Goal: Task Accomplishment & Management: Complete application form

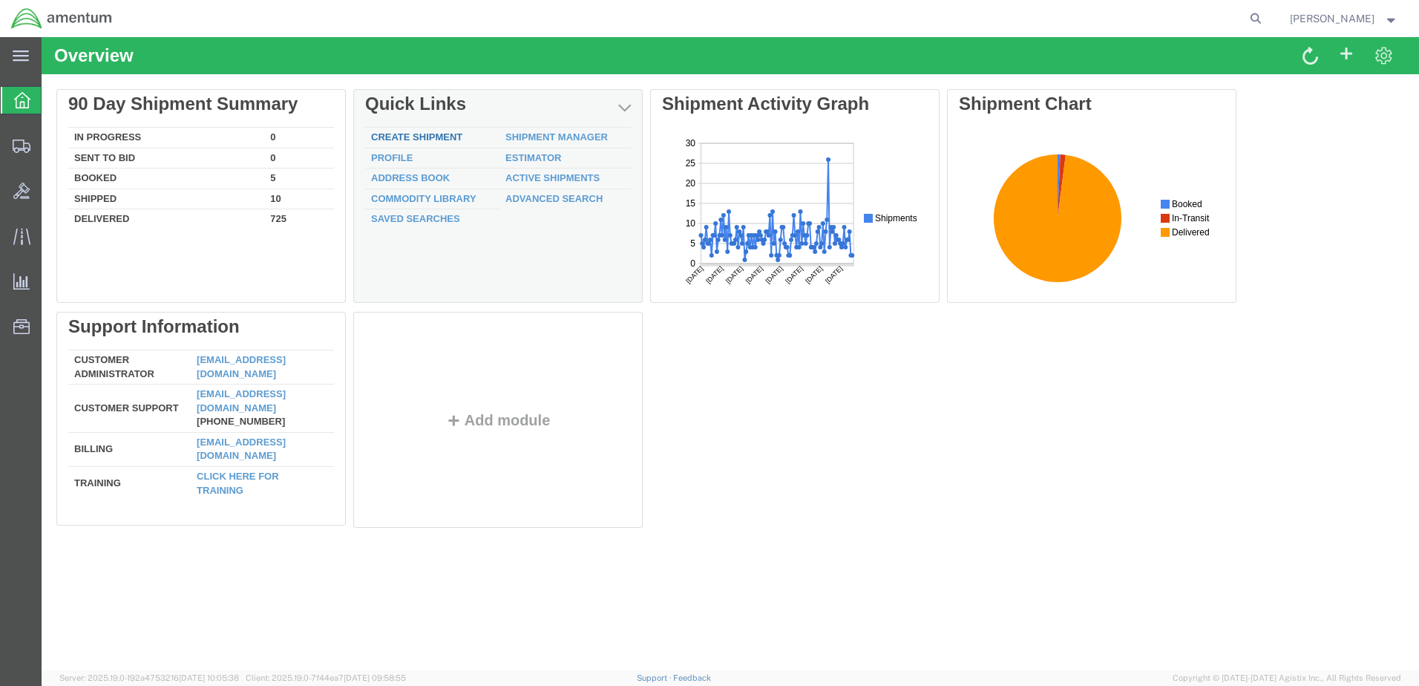
click at [398, 132] on div "Delete 90 Day Shipment Summary In Progress 0 Sent To Bid 0 Booked 5 Shipped 10 …" at bounding box center [729, 311] width 1347 height 445
click at [402, 137] on link "Create Shipment" at bounding box center [416, 136] width 91 height 11
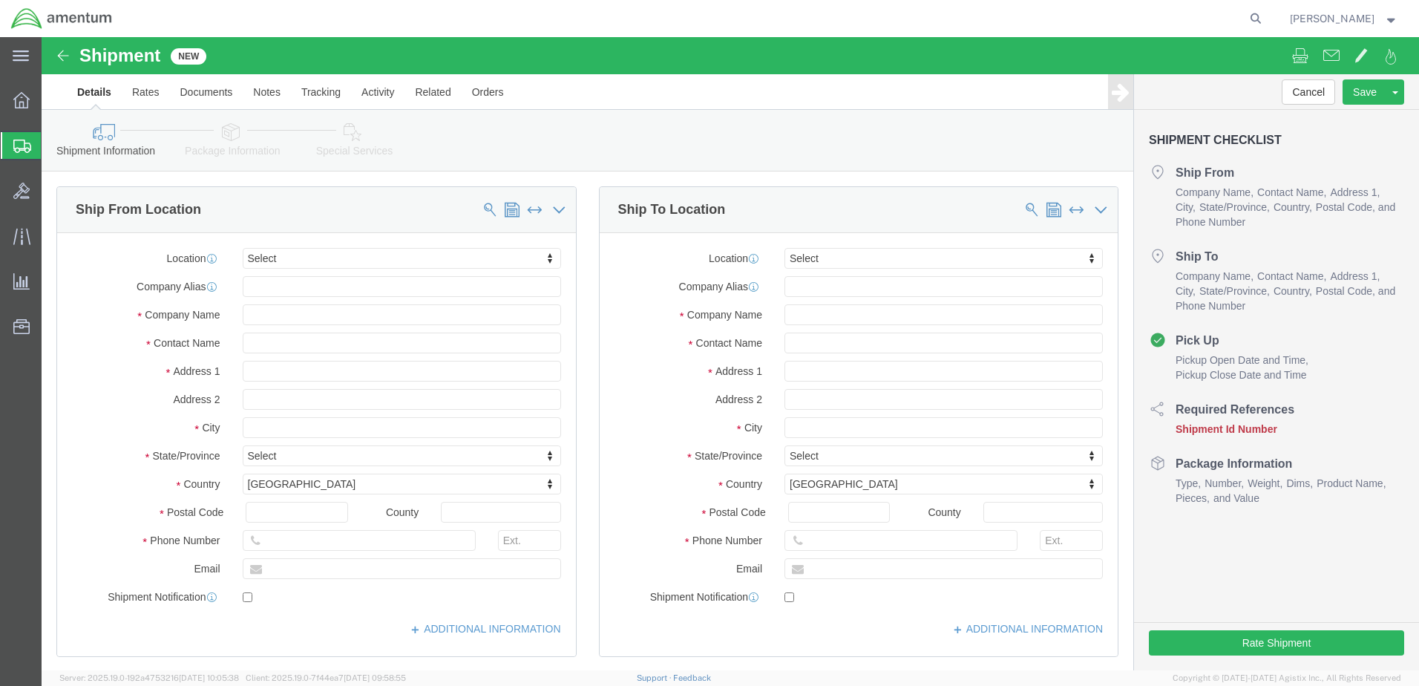
select select
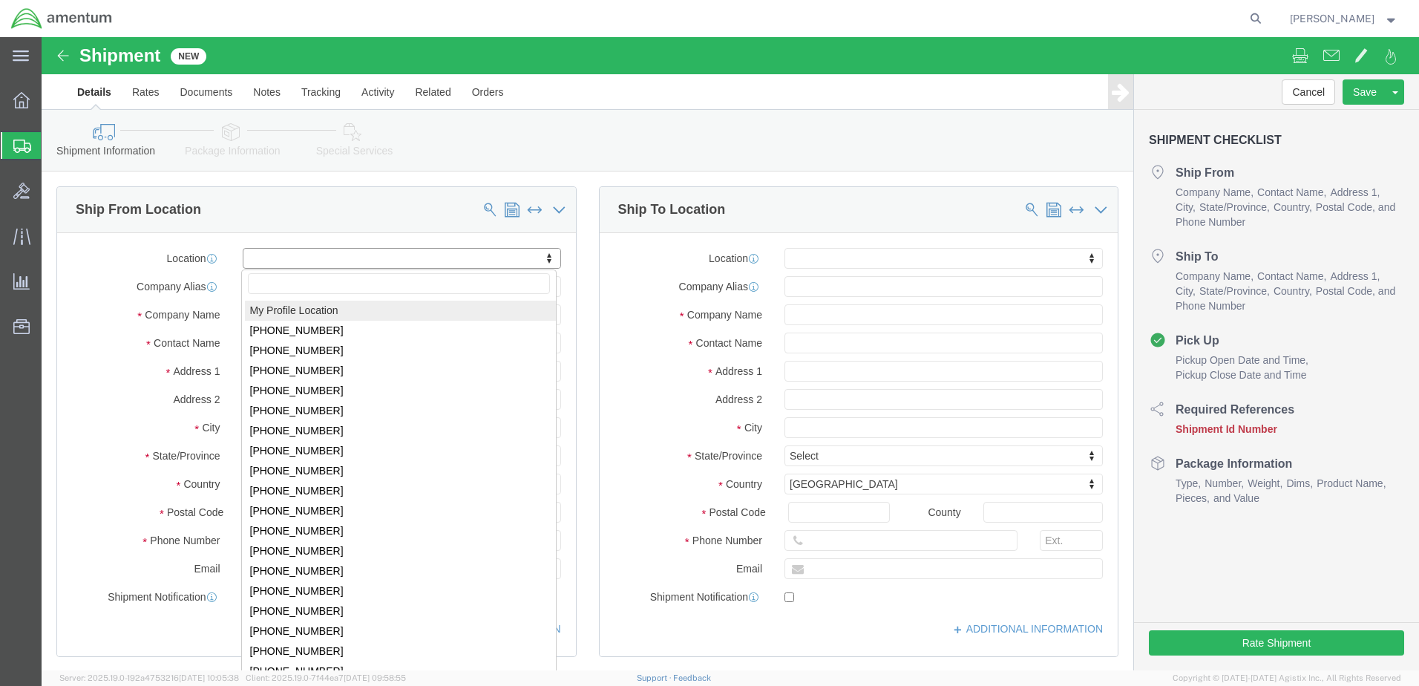
select select "MYPROFILE"
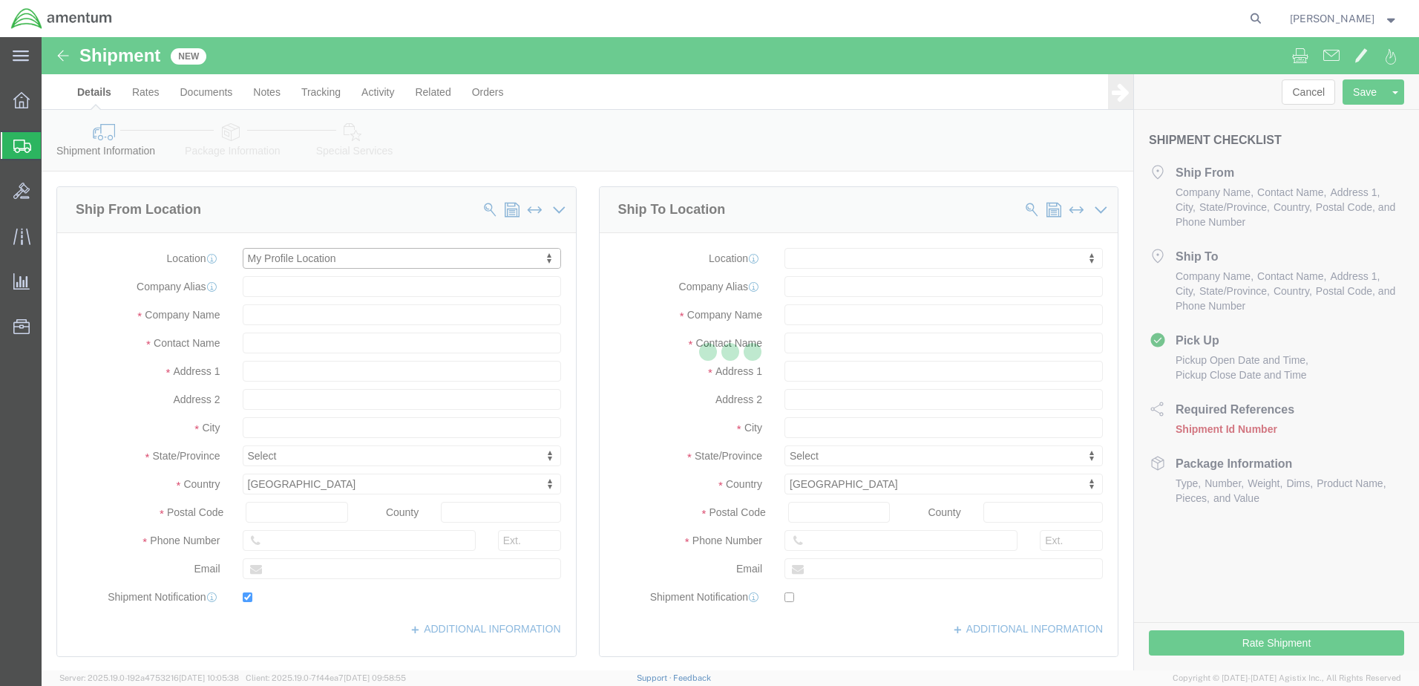
type input "Amentum Services, Inc."
type input "[PERSON_NAME]"
type input "Hangar 1002, [GEOGRAPHIC_DATA]"
type input "[GEOGRAPHIC_DATA]"
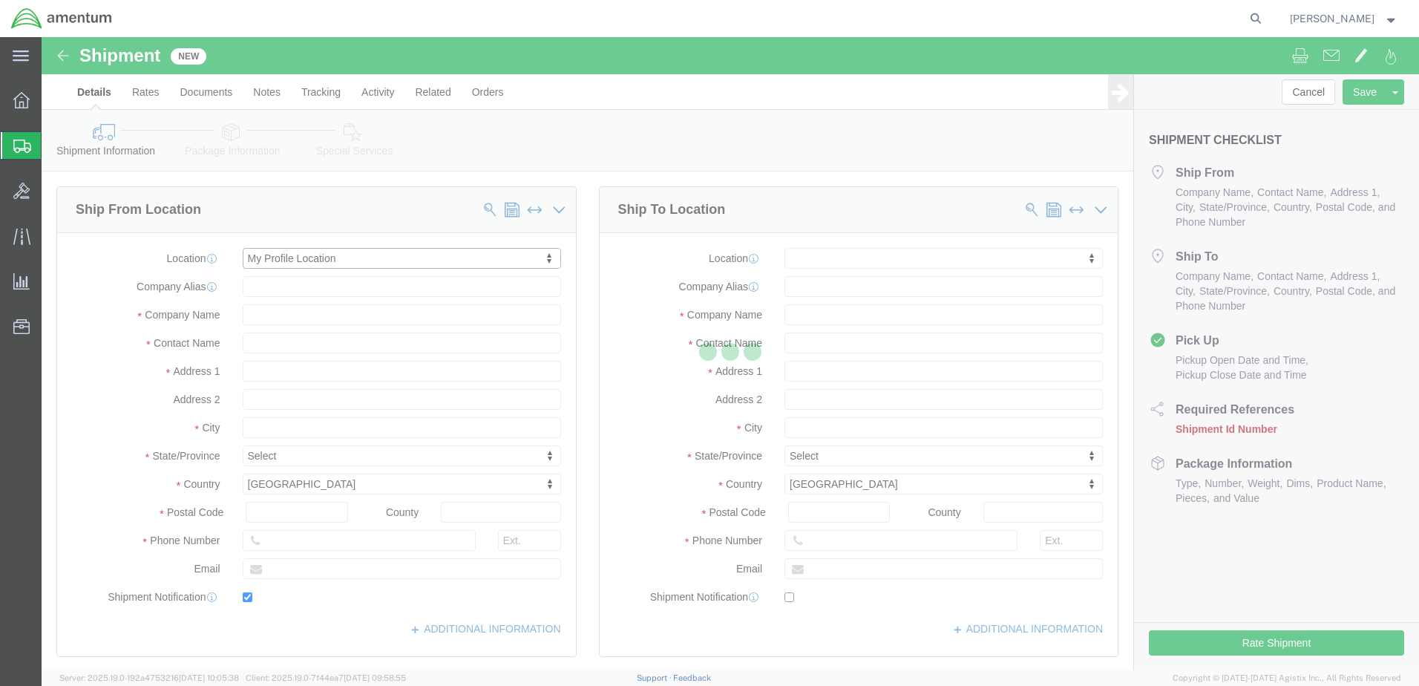
type input "32212"
type input "9049806801"
type input "[PERSON_NAME][EMAIL_ADDRESS][PERSON_NAME][DOMAIN_NAME]"
checkbox input "true"
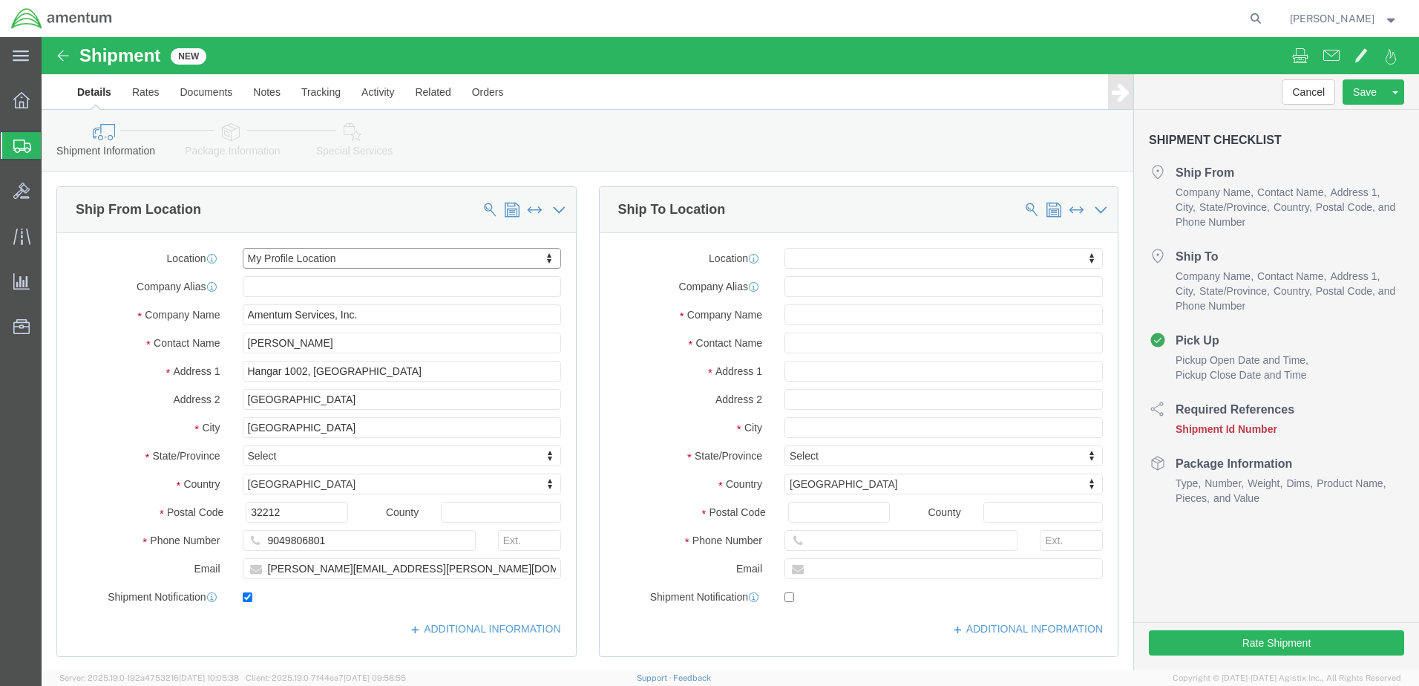
select select "FL"
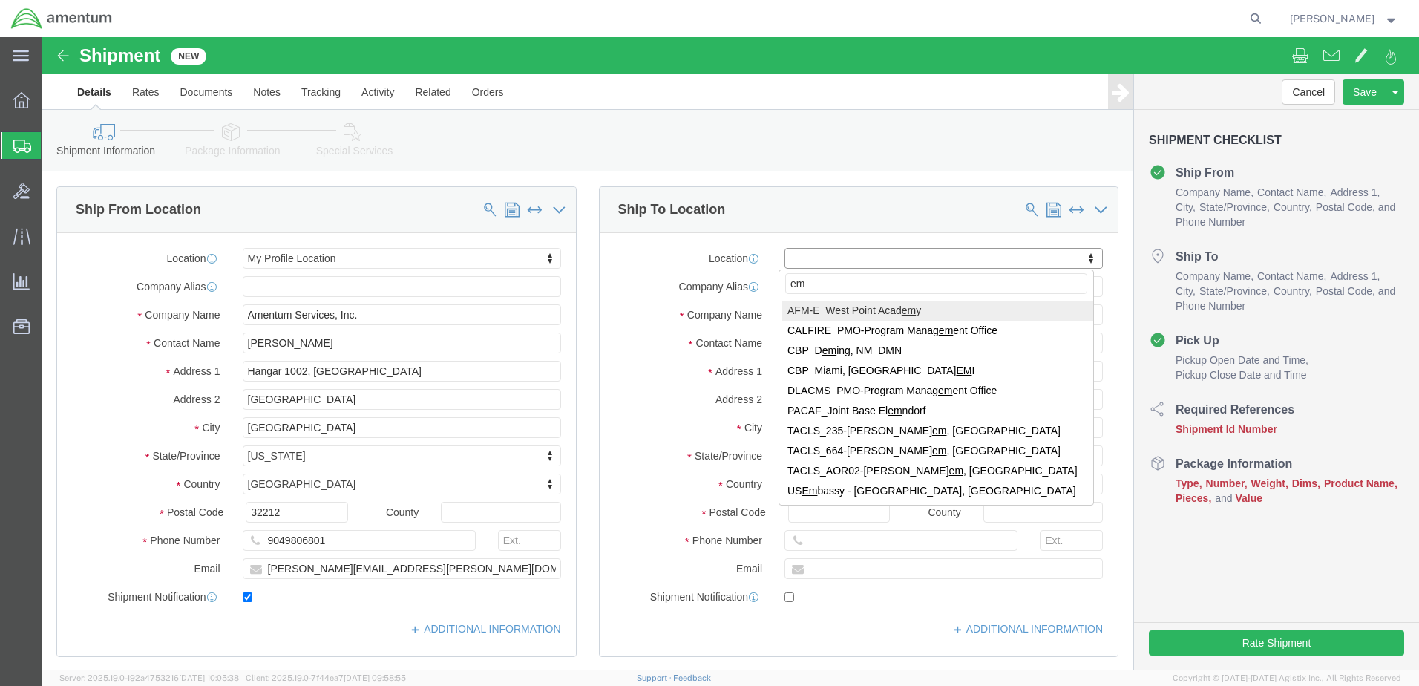
type input "emi"
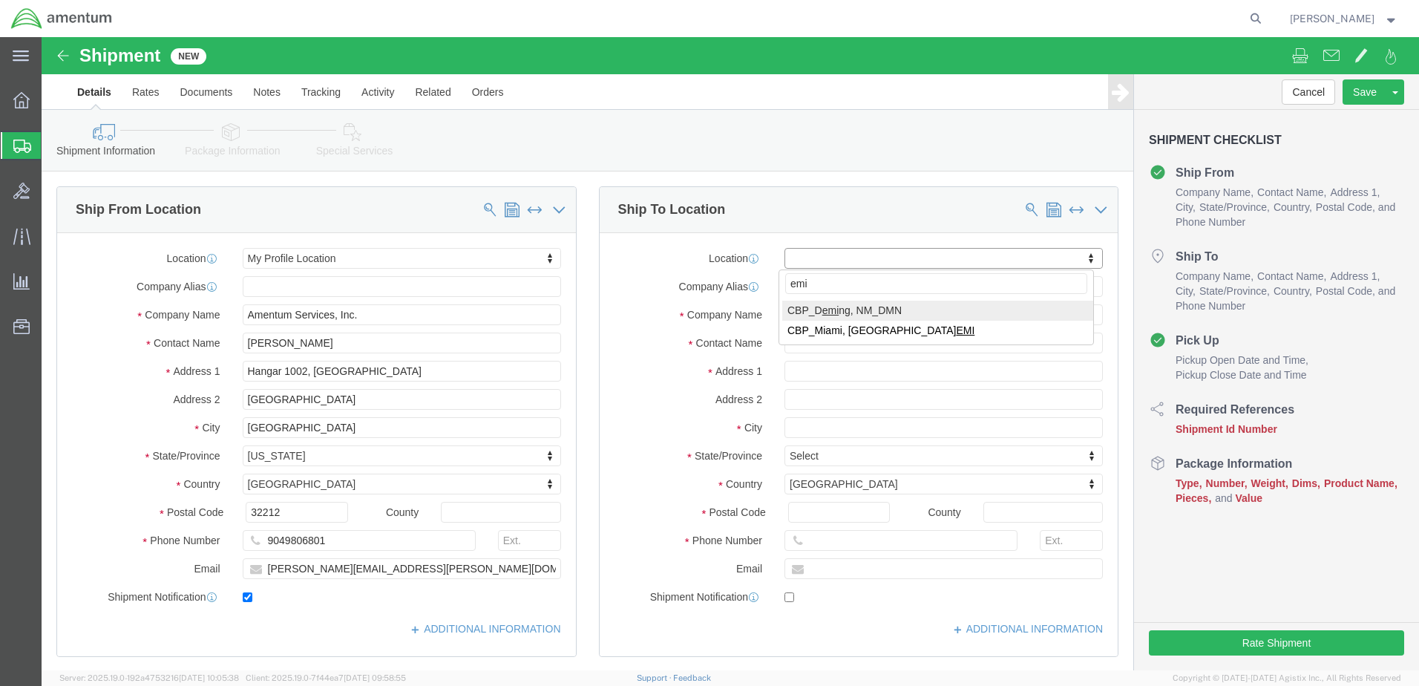
select select "49938"
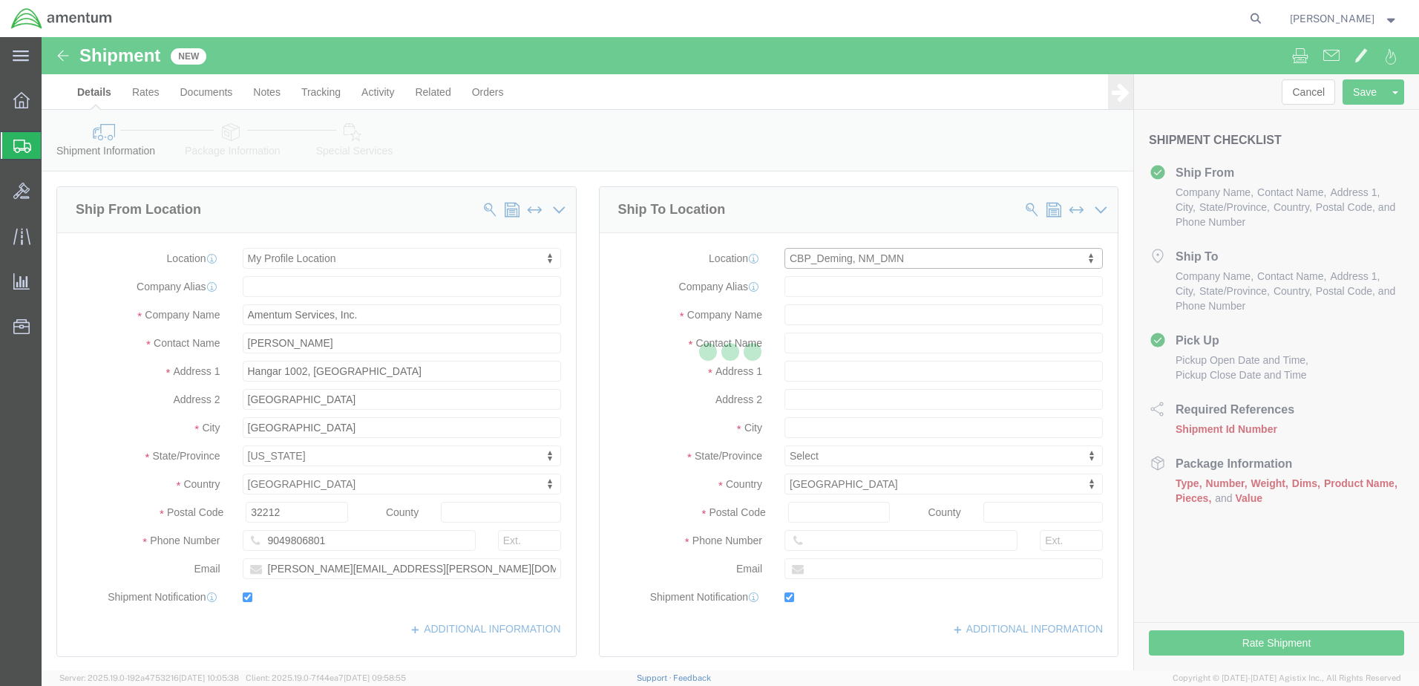
type input "Amentum Services, Inc"
type input "[PERSON_NAME]"
type input "[GEOGRAPHIC_DATA]"
type input "Hangar N-3"
type input "[PERSON_NAME]"
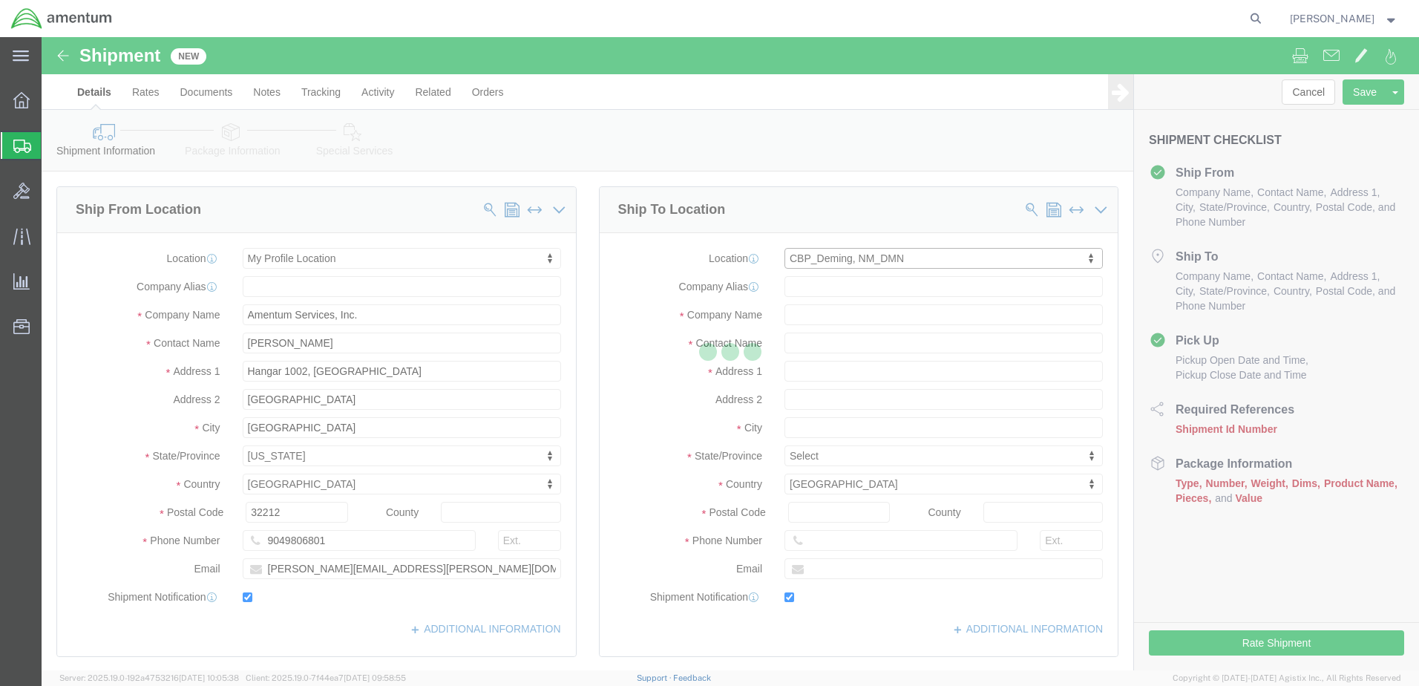
type input "88030"
type input "[PHONE_NUMBER]"
type input "[PERSON_NAME][EMAIL_ADDRESS][DOMAIN_NAME]"
checkbox input "true"
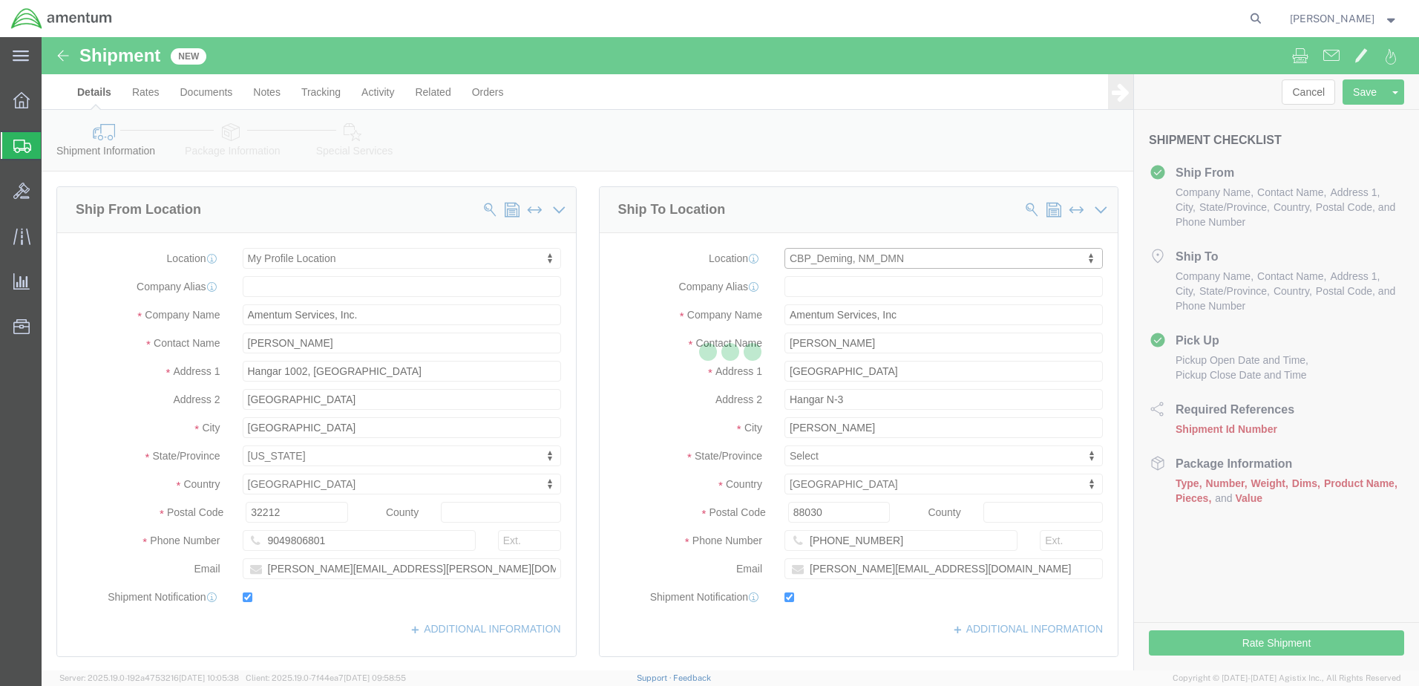
select select "NM"
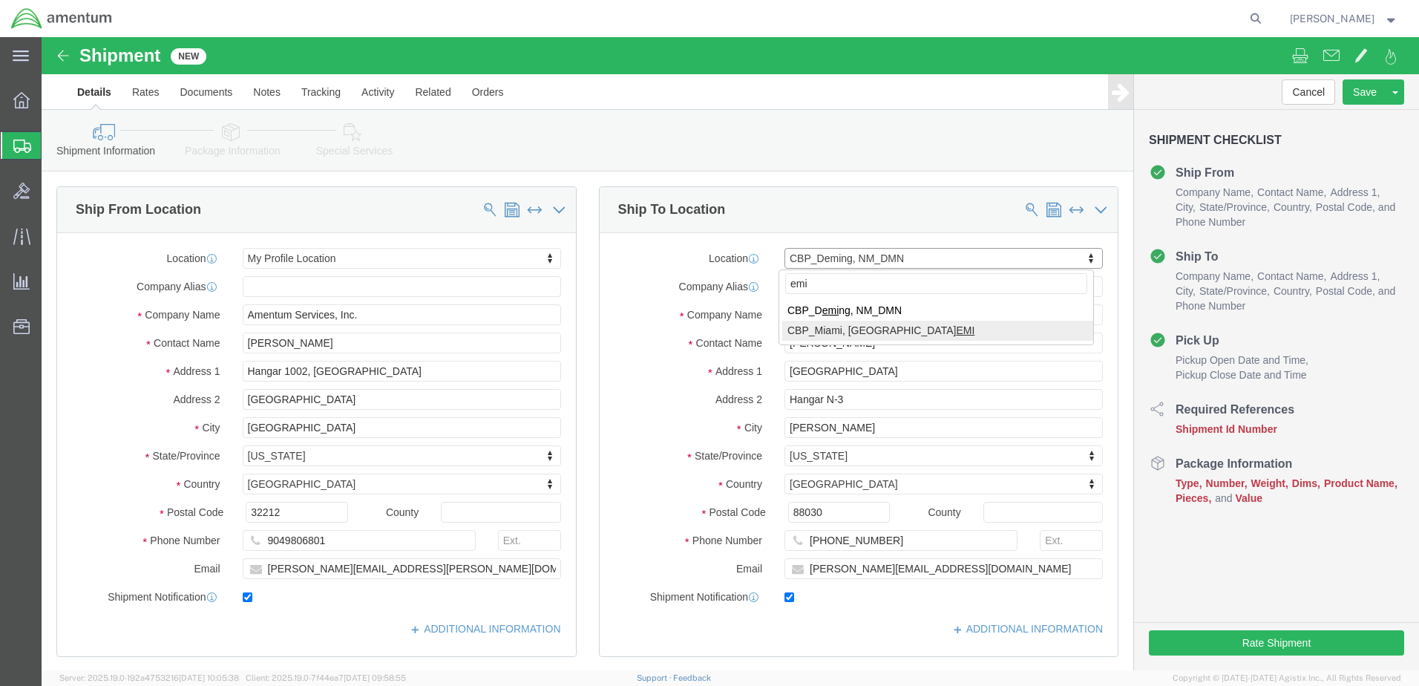
type input "emi"
select select "49931"
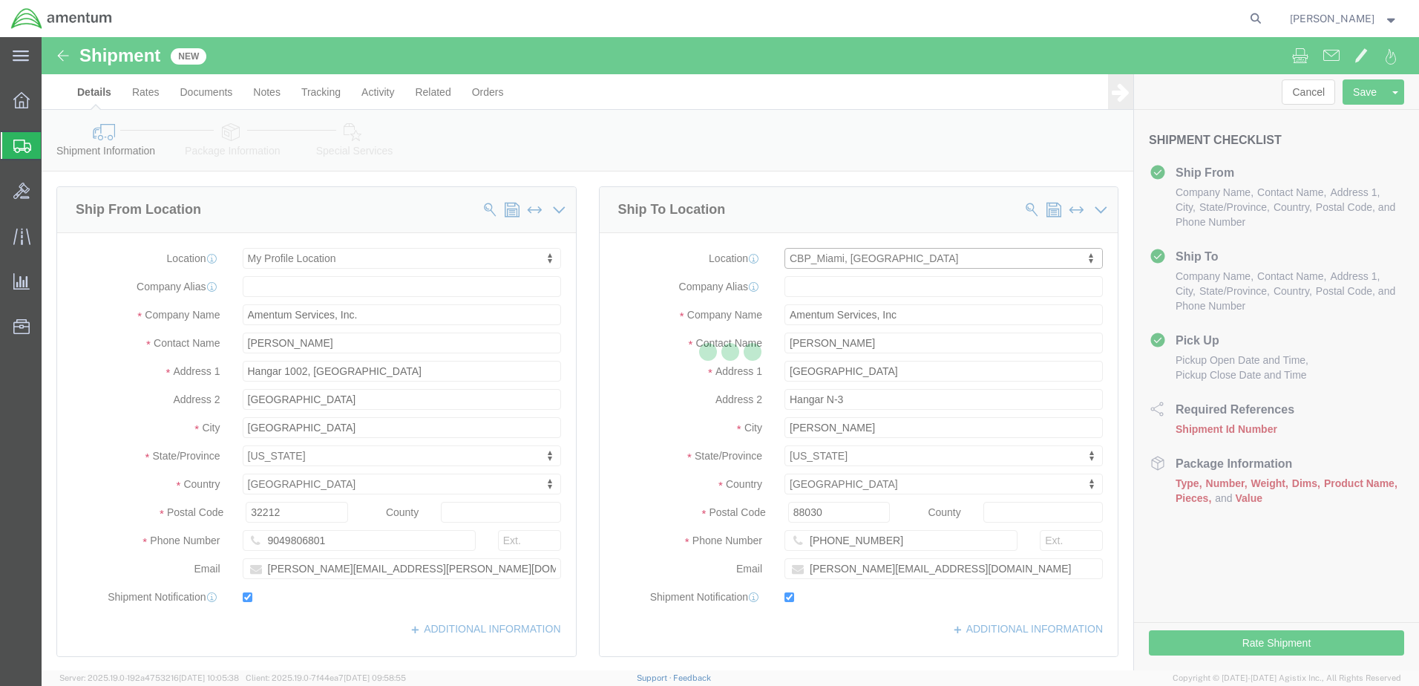
type input "[PERSON_NAME]"
type input "29390 Customs Rd"
type input "Bldg 240, [GEOGRAPHIC_DATA]"
type input "HOMESTEAD"
type input "33039"
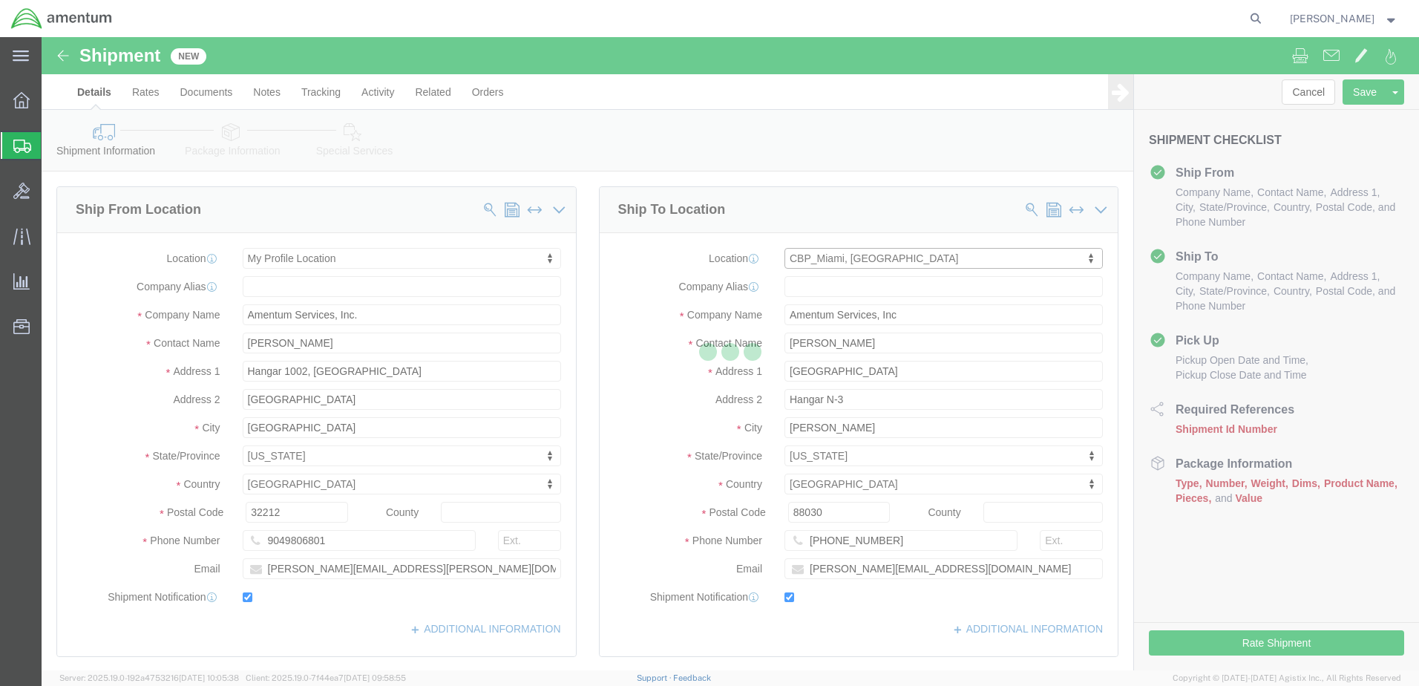
type input "[PHONE_NUMBER]"
type input "324"
type input "[PERSON_NAME][EMAIL_ADDRESS][PERSON_NAME][DOMAIN_NAME]"
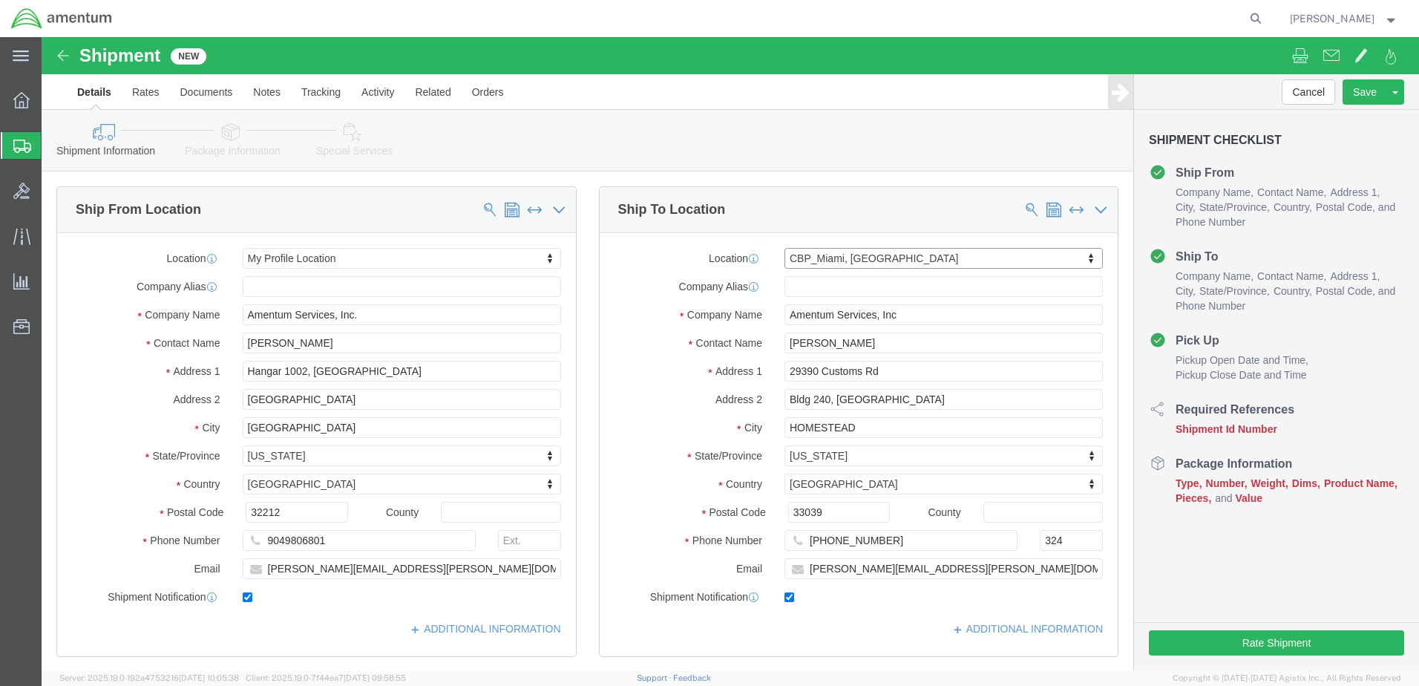
select select "FL"
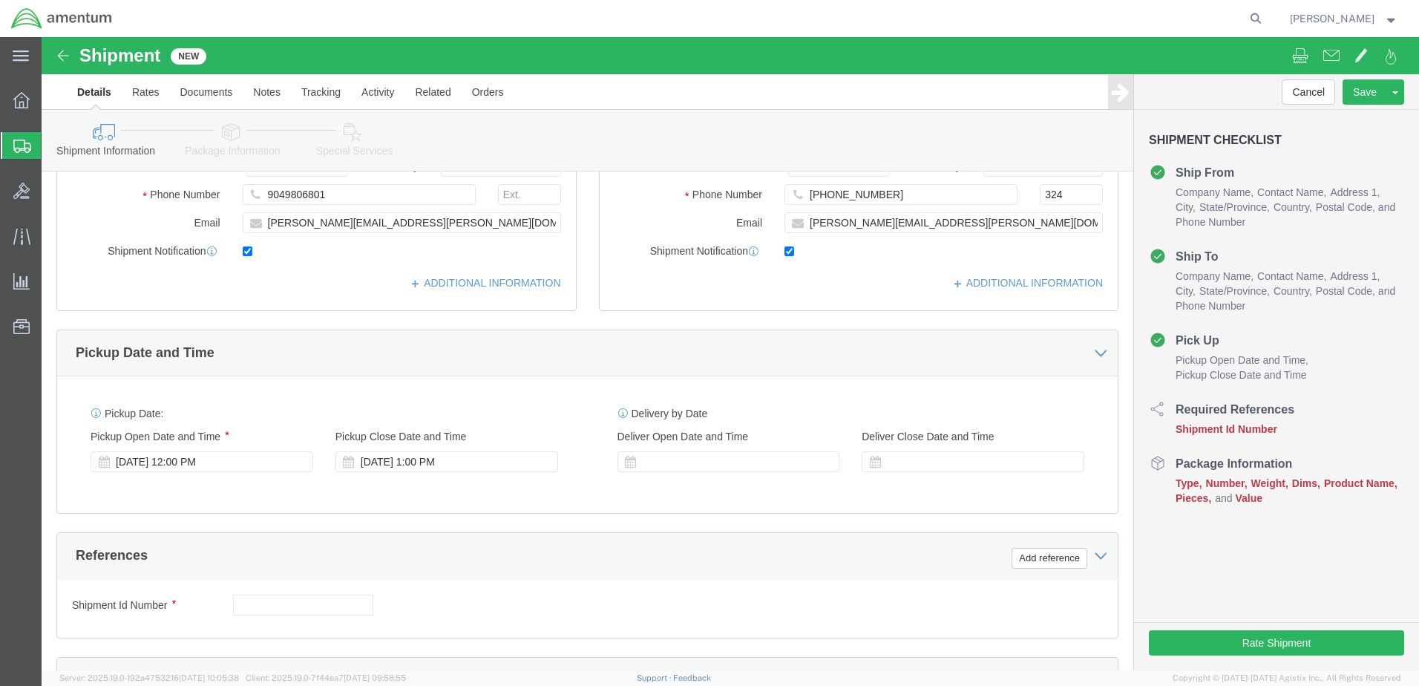
scroll to position [371, 0]
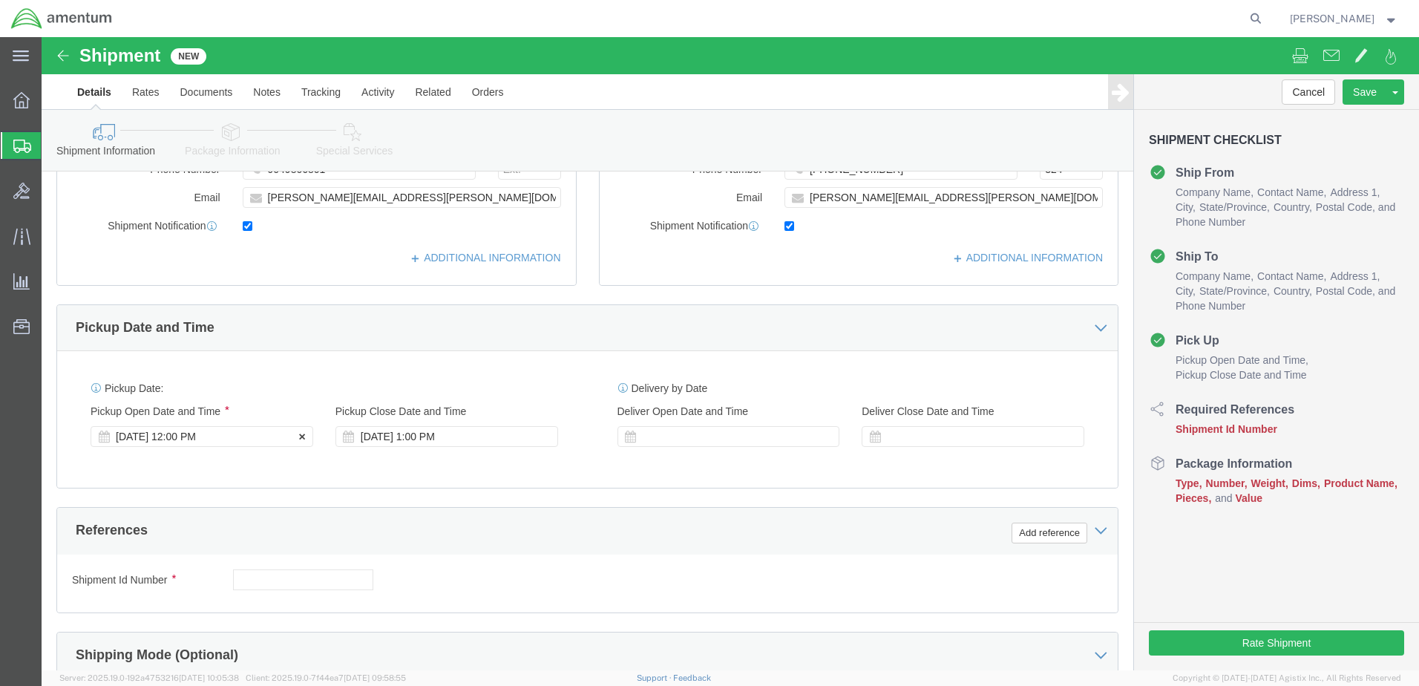
click div "[DATE] 12:00 PM"
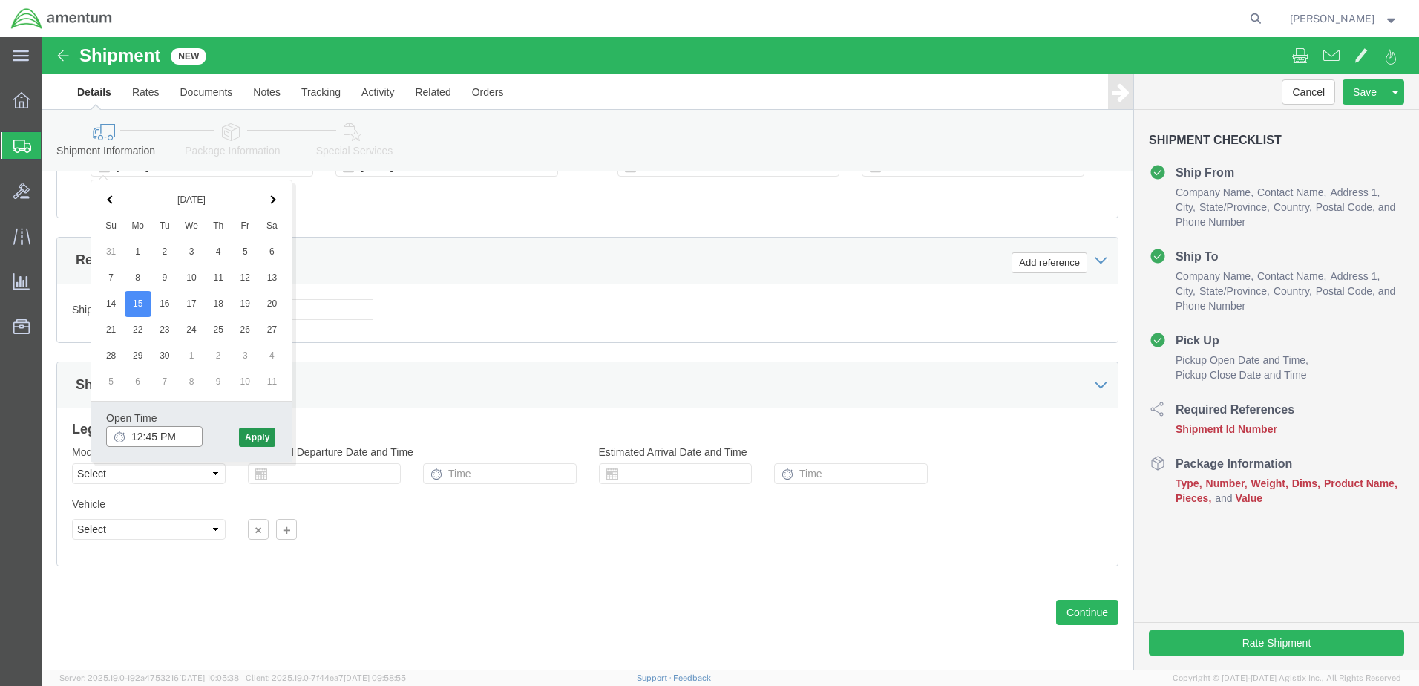
type input "12:45 PM"
click button "Apply"
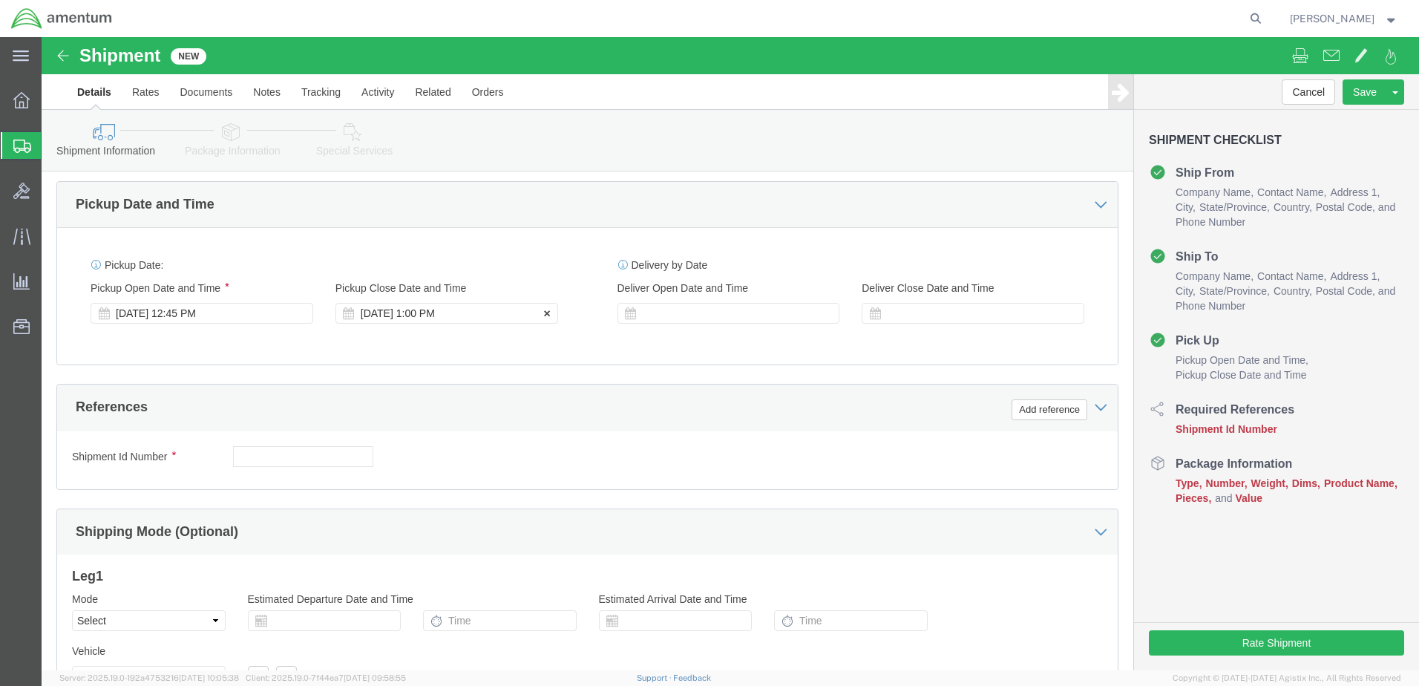
scroll to position [493, 0]
click div "[DATE] 1:00 PM"
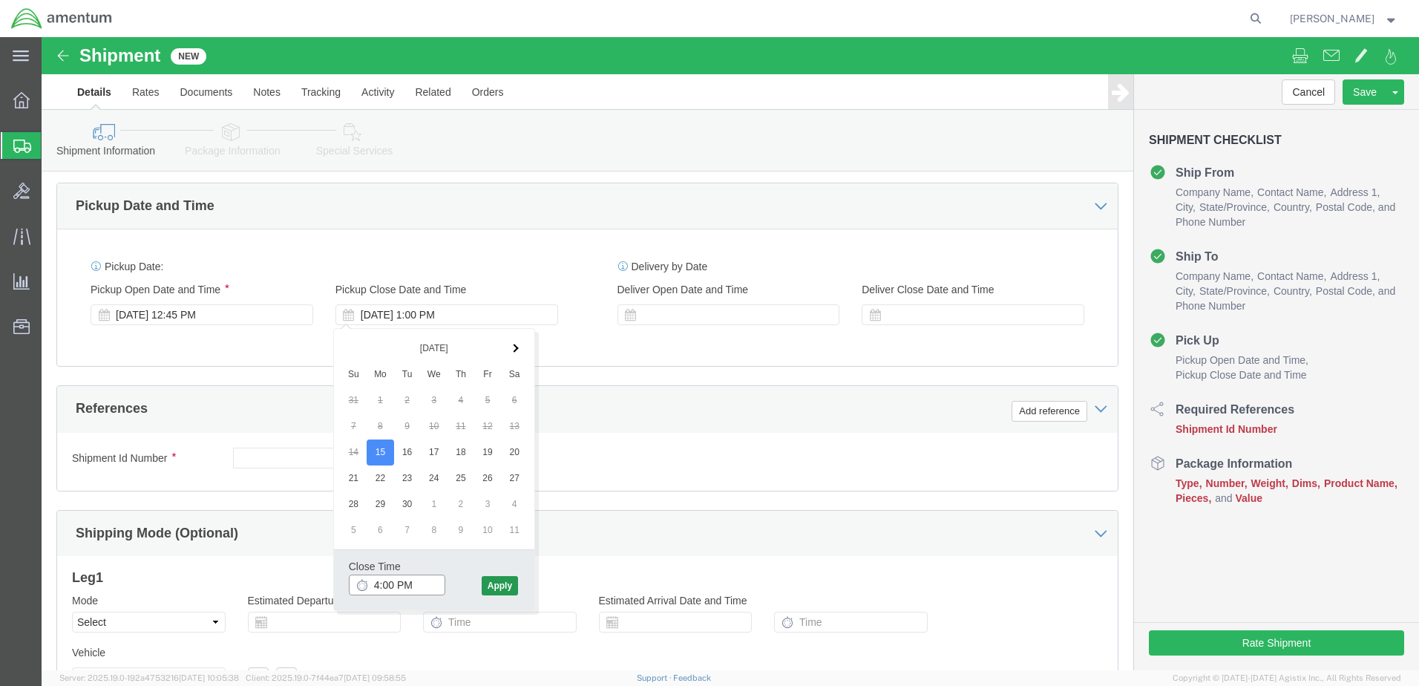
type input "4:00 PM"
click button "Apply"
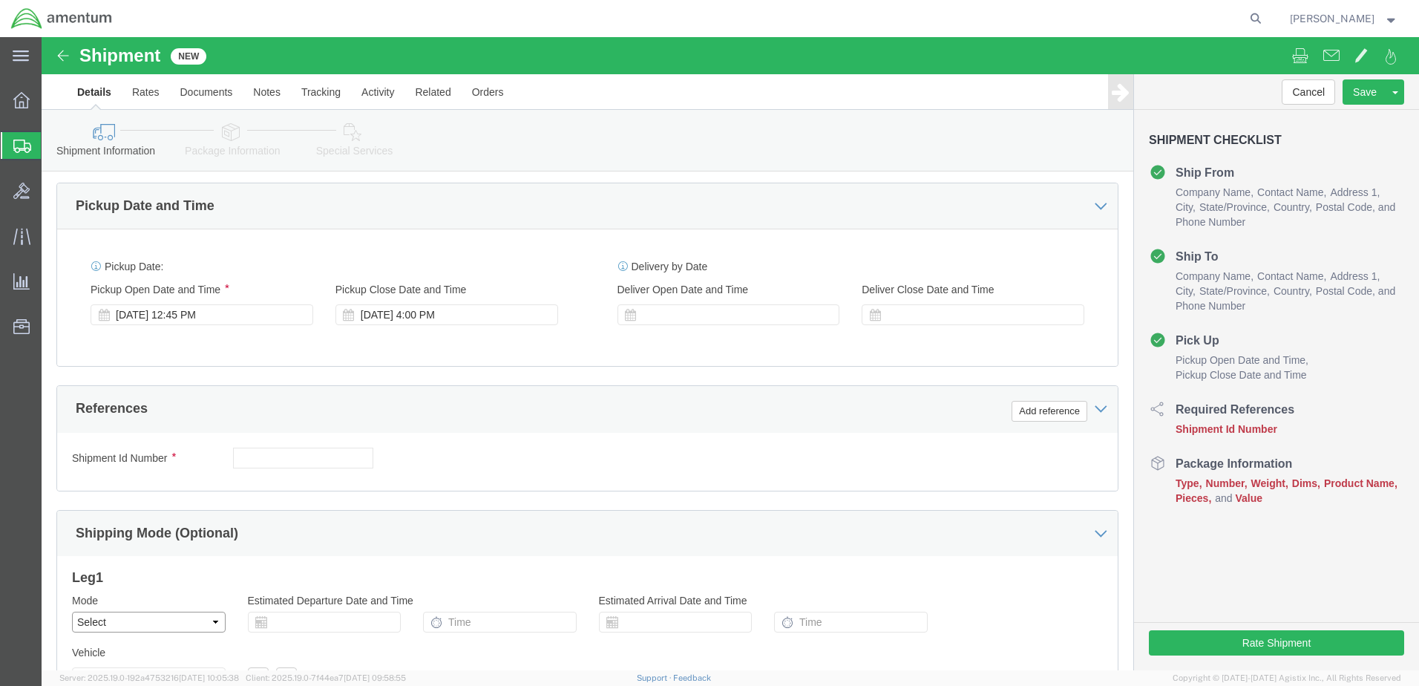
click select "Select Air Less than Truckload Multi-Leg Ocean Freight Rail Small Parcel Truckl…"
select select "SMAL"
click select "Select Air Less than Truckload Multi-Leg Ocean Freight Rail Small Parcel Truckl…"
click input "text"
type input "5258EJA100T"
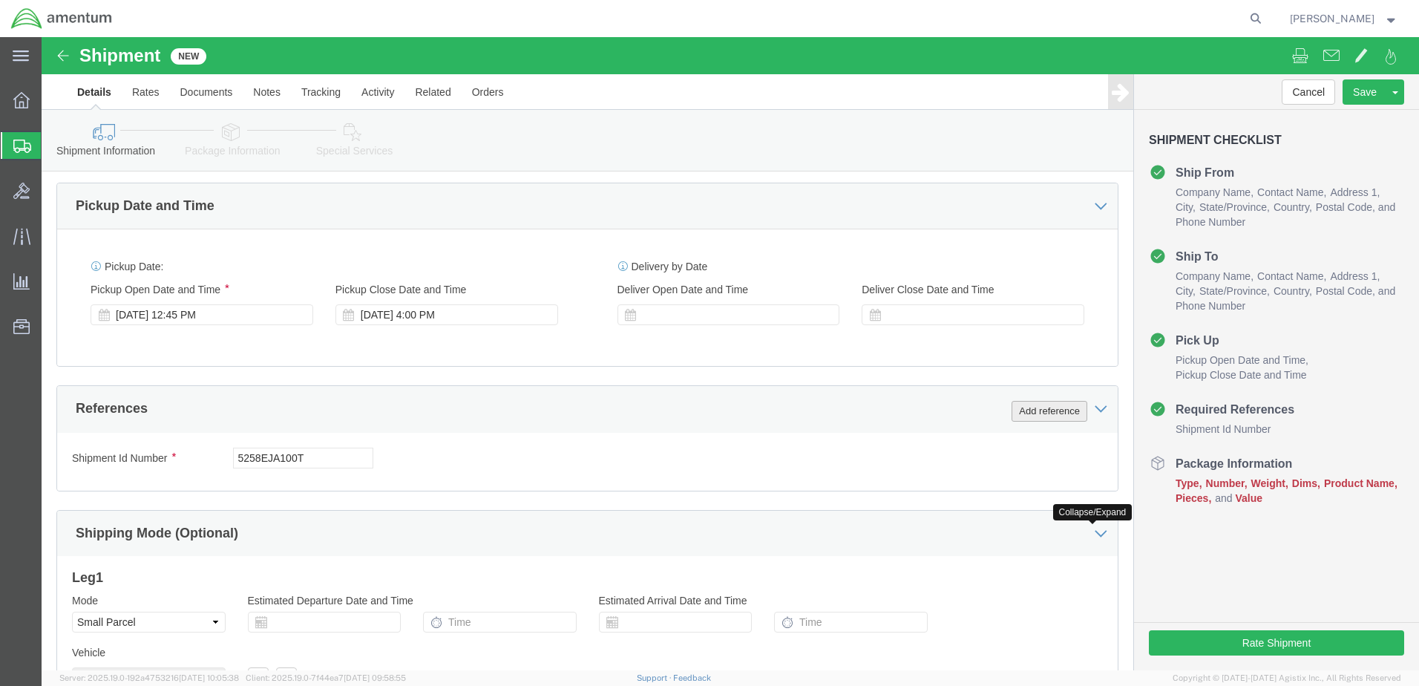
click button "Add reference"
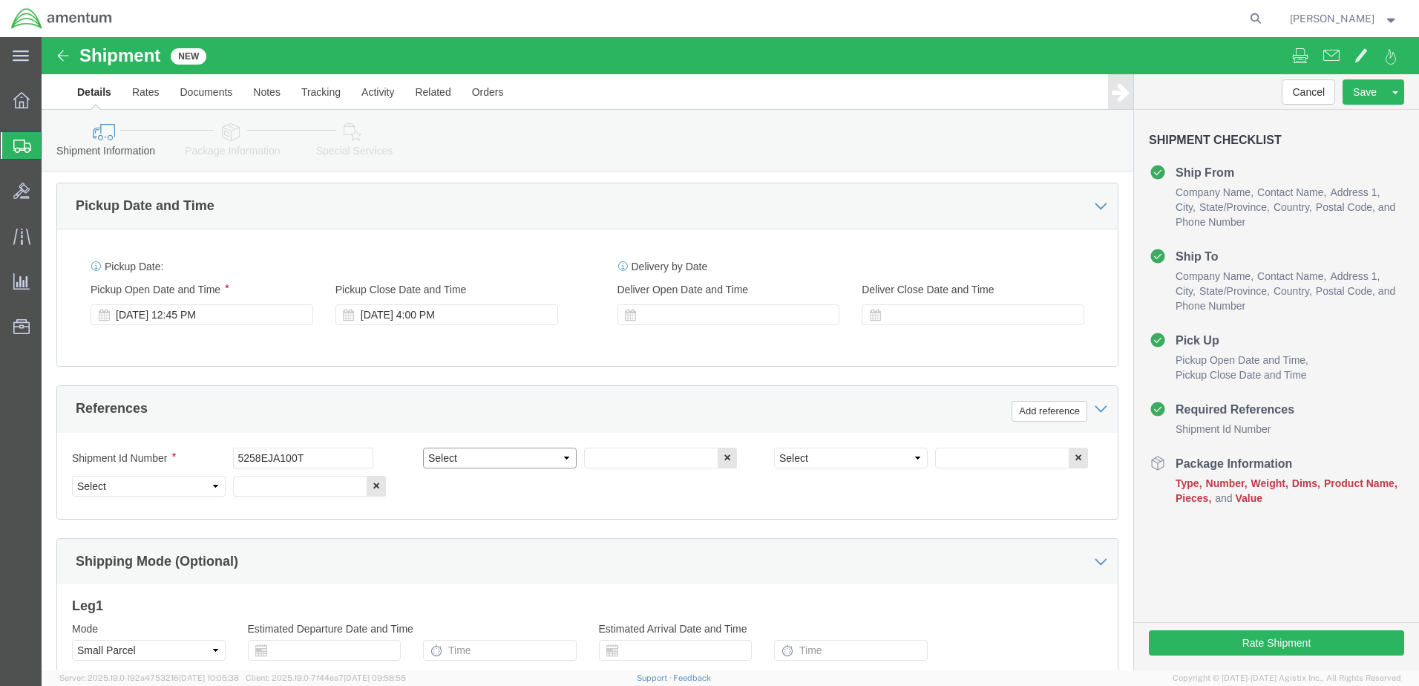
click select "Select Account Type Activity ID Airline Appointment Number ASN Batch Request # …"
select select "DEPT"
click select "Select Account Type Activity ID Airline Appointment Number ASN Batch Request # …"
click div "Select Account Type Activity ID Airline Appointment Number ASN Batch Request # …"
click input "text"
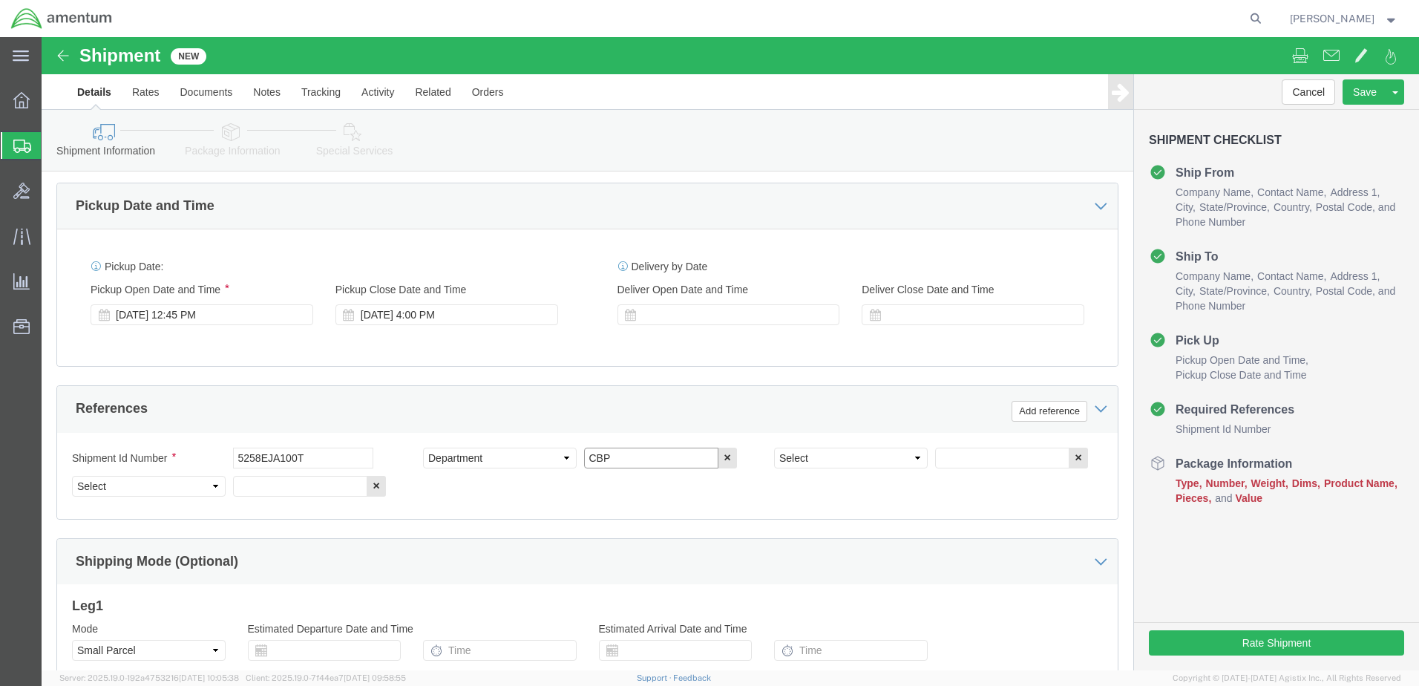
type input "CBP"
click select "Select Account Type Activity ID Airline Appointment Number ASN Batch Request # …"
select select "GLCD"
click select "Select Account Type Activity ID Airline Appointment Number ASN Batch Request # …"
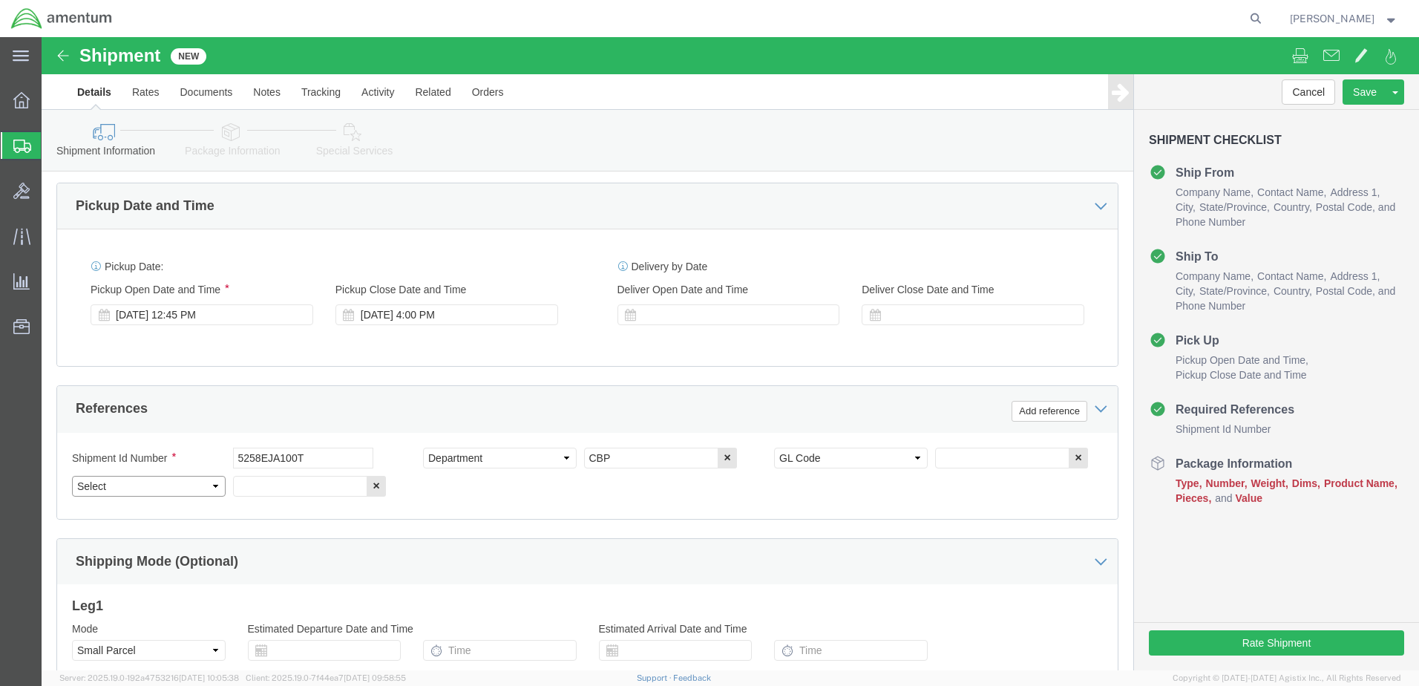
select select "PROJNUM"
click select "Select Account Type Activity ID Airline Appointment Number ASN Batch Request # …"
drag, startPoint x: 1001, startPoint y: 372, endPoint x: 627, endPoint y: 425, distance: 377.6
click button "Add reference"
click select "Select Account Type Activity ID Airline Appointment Number ASN Batch Request # …"
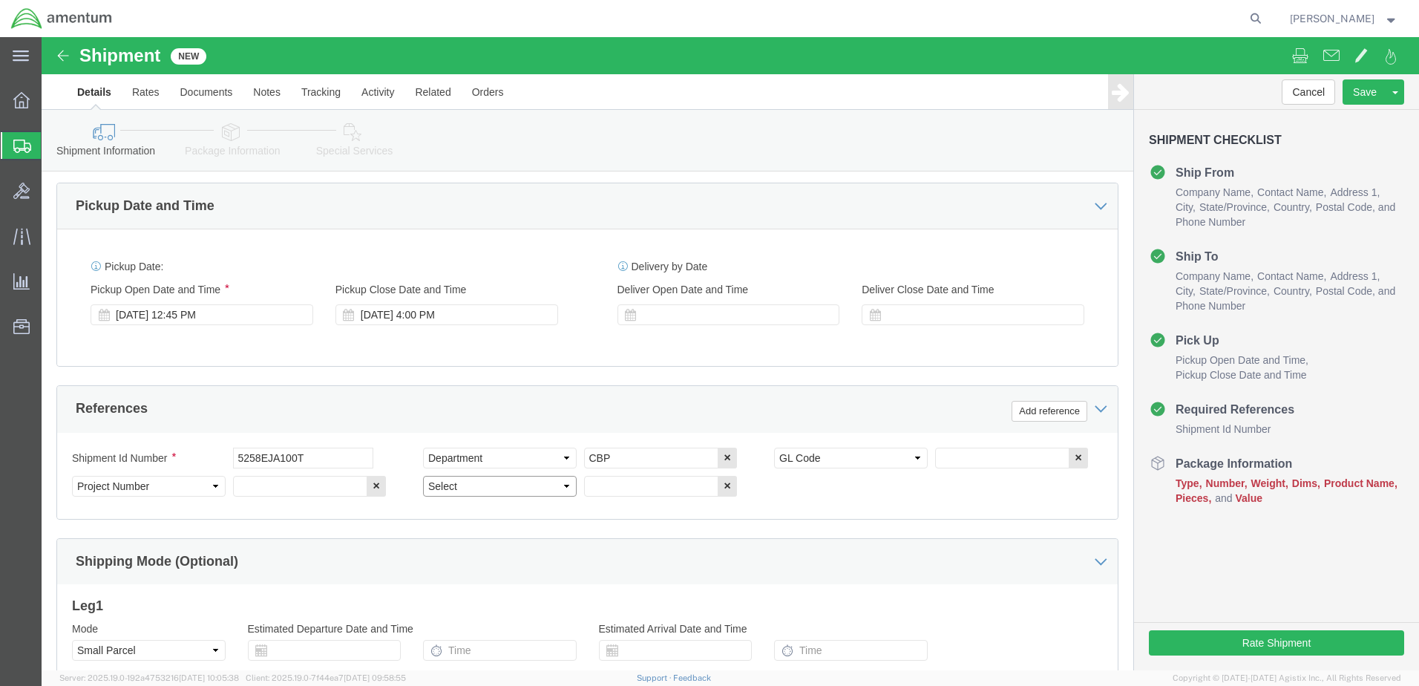
select select "CUSTREF"
click select "Select Account Type Activity ID Airline Appointment Number ASN Batch Request # …"
drag, startPoint x: 594, startPoint y: 442, endPoint x: 604, endPoint y: 438, distance: 10.3
click input "text"
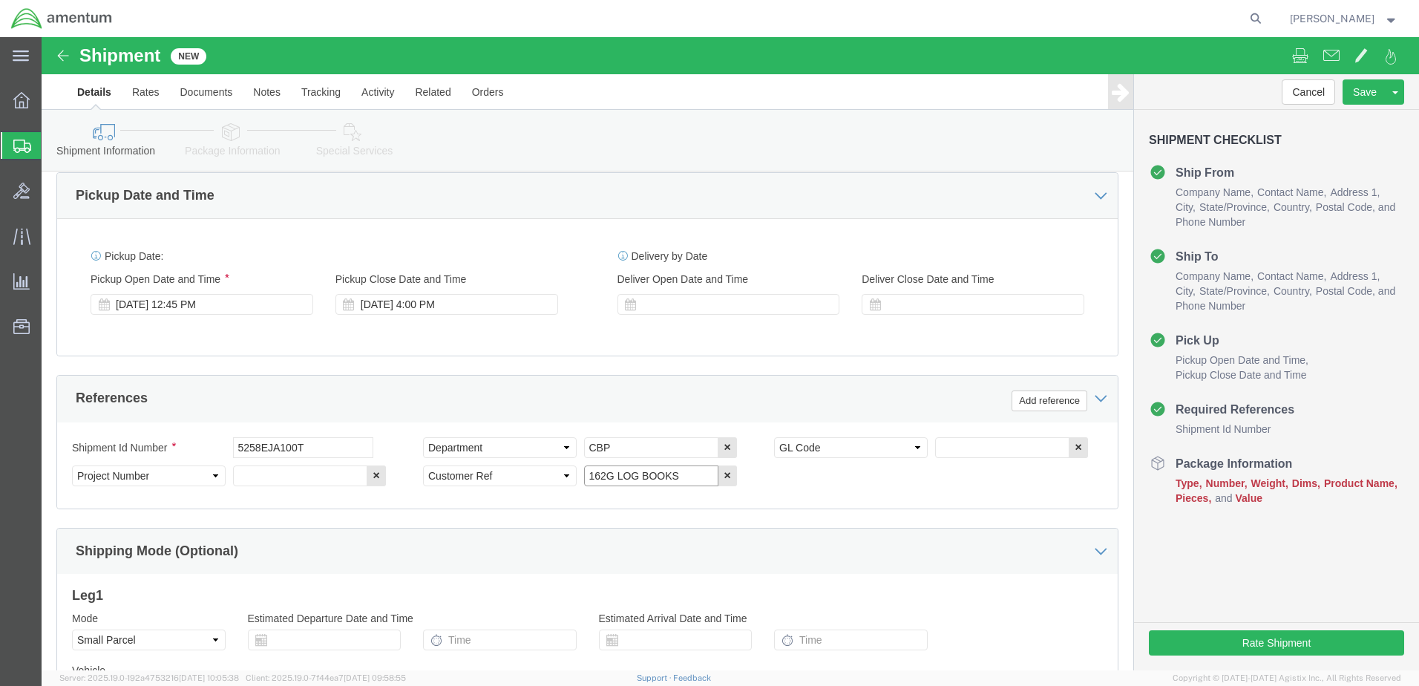
scroll to position [669, 0]
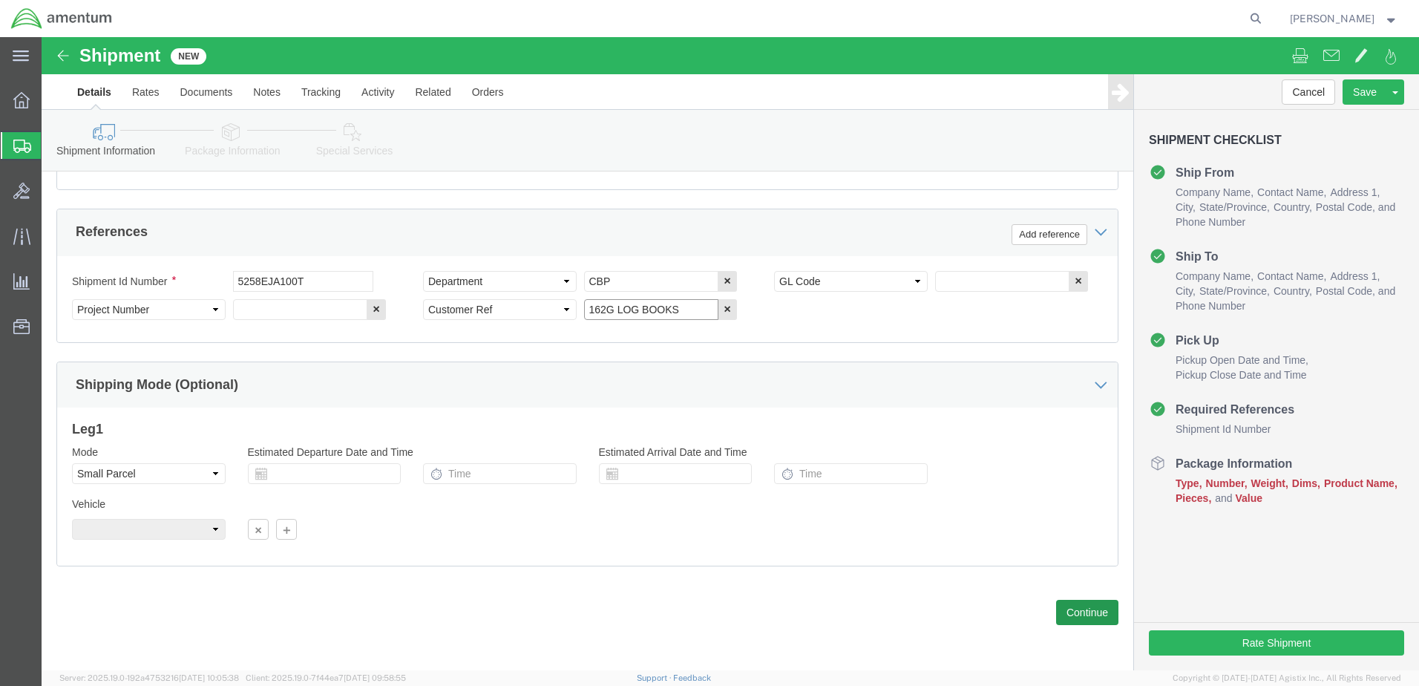
type input "162G LOG BOOKS"
click button "Continue"
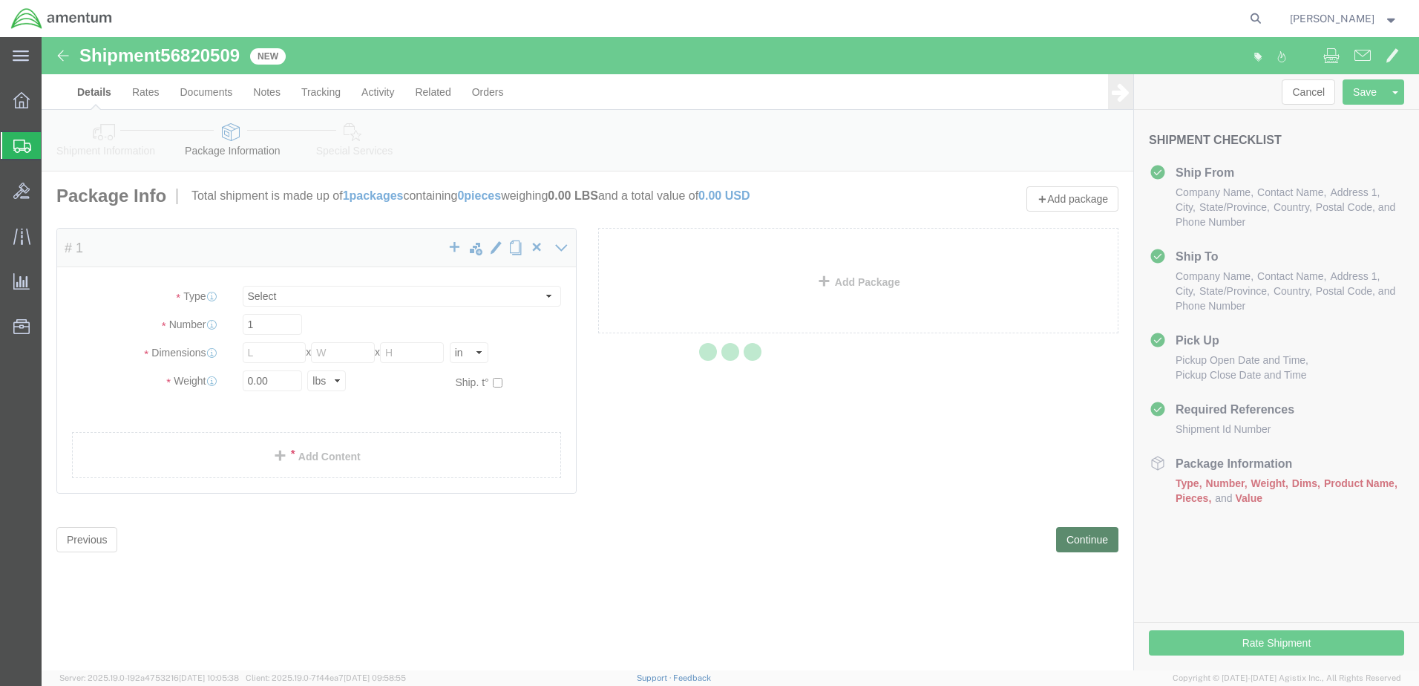
select select "YRPK"
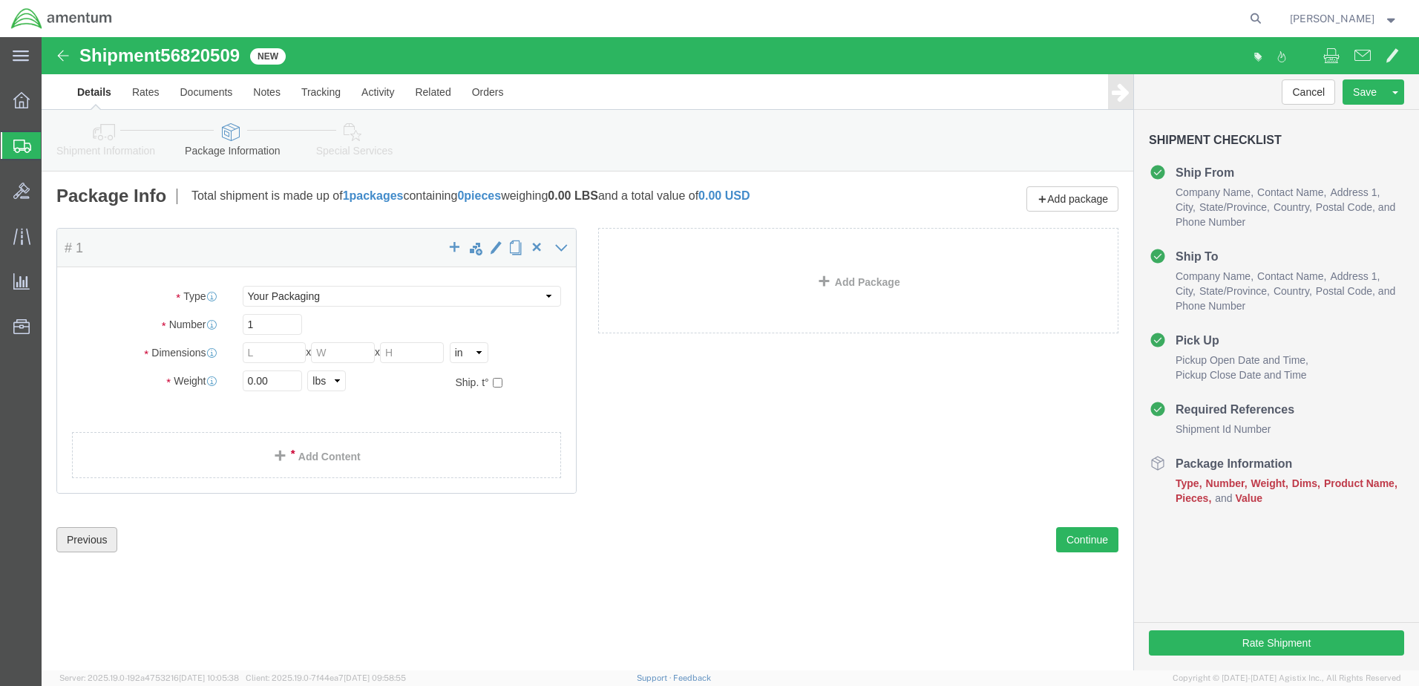
click button "Previous"
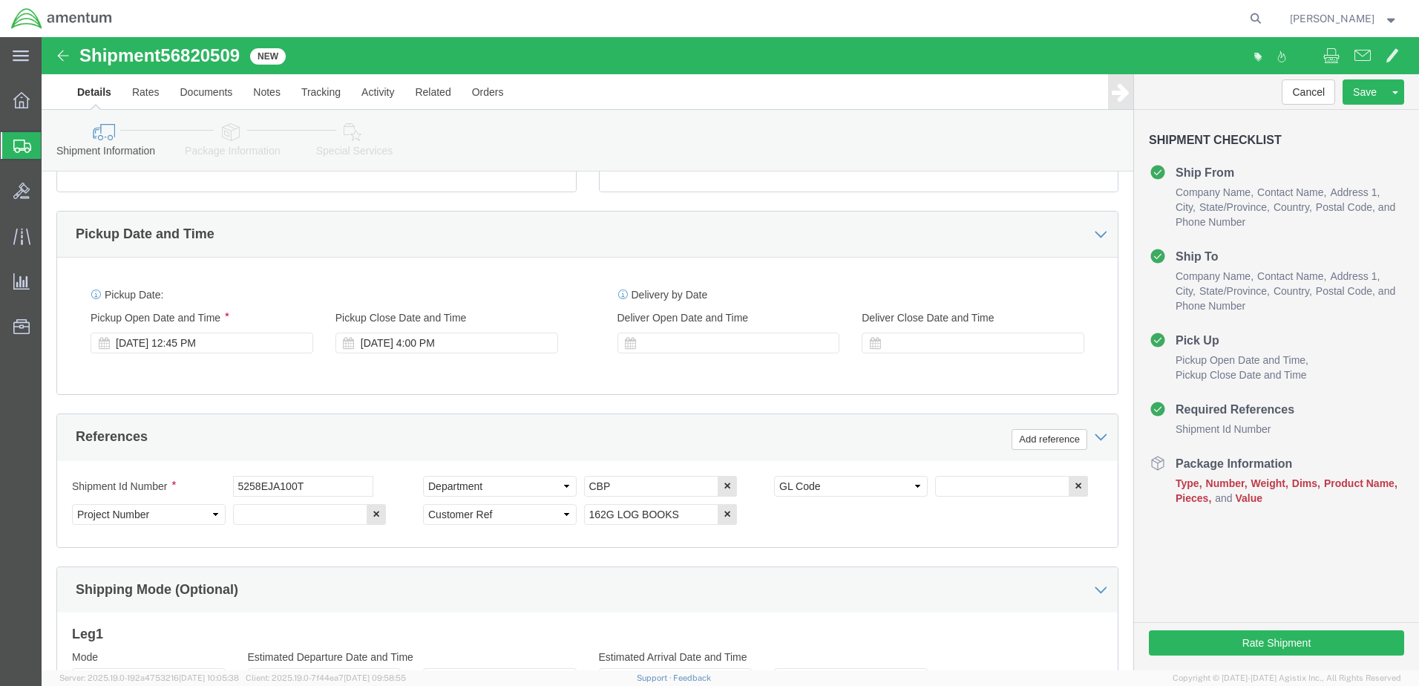
scroll to position [519, 0]
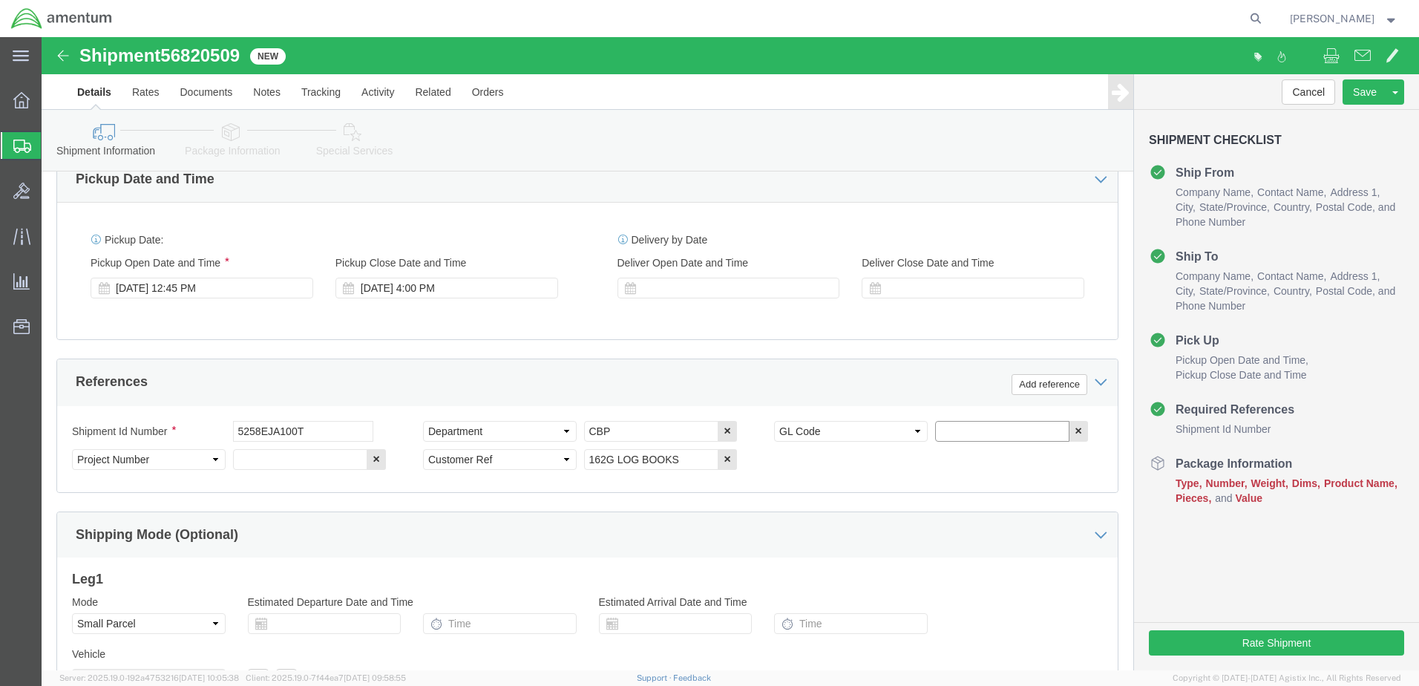
click input "text"
paste input "6118.03.03.2219.000.EJA.0000"
type input "6118.03.03.2219.000.EJA.0000"
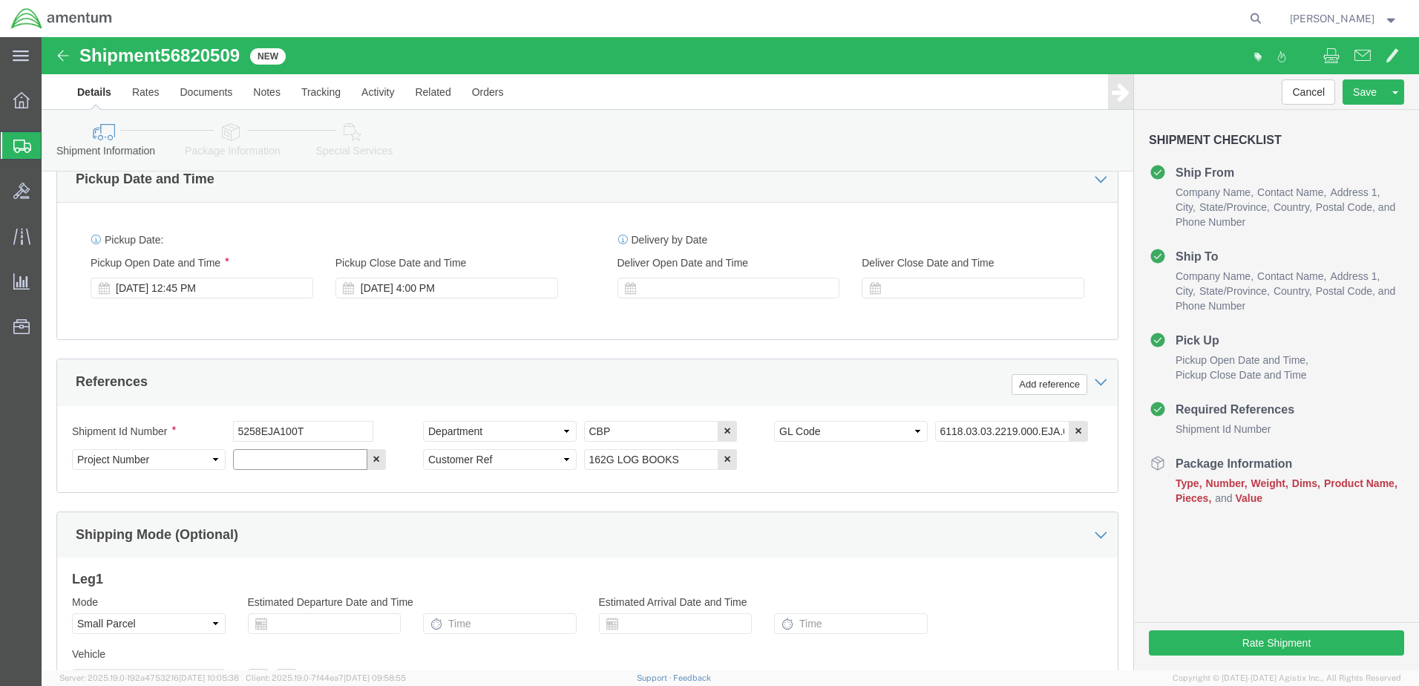
paste input "6118.03.03.2219.000.EJA.0000"
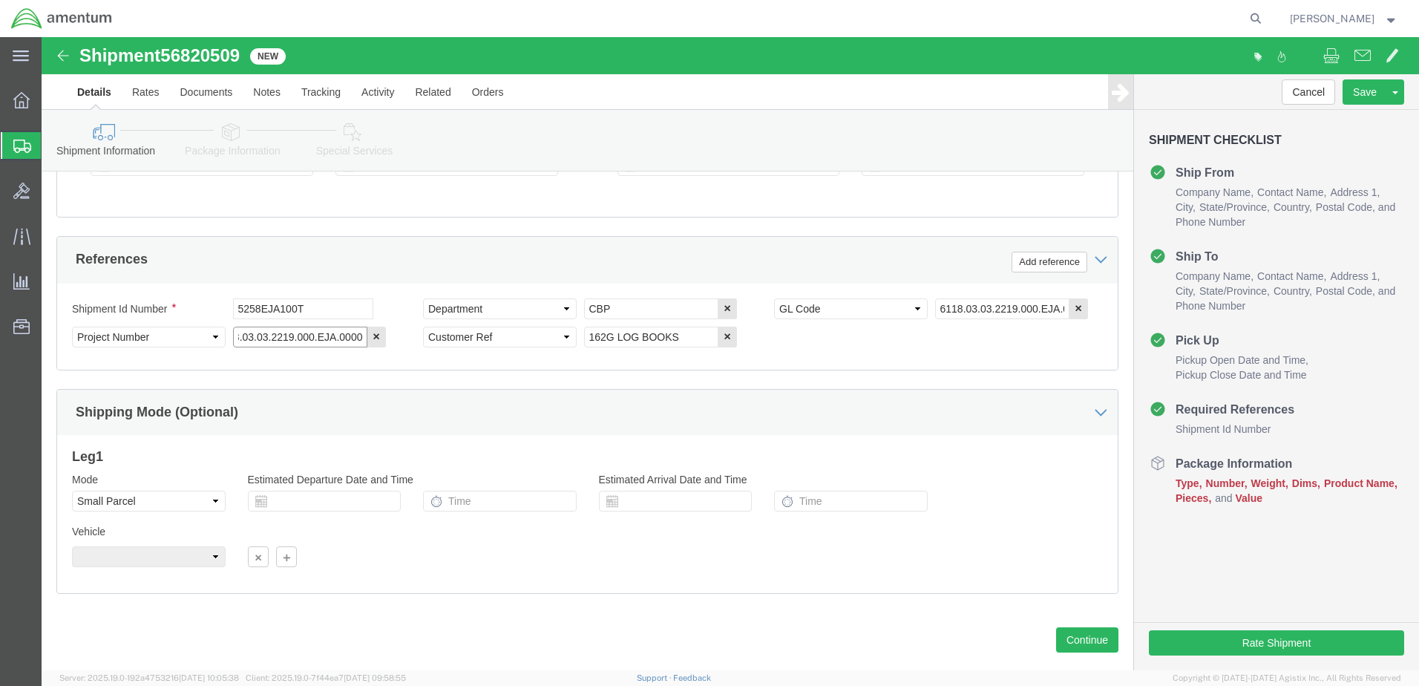
scroll to position [669, 0]
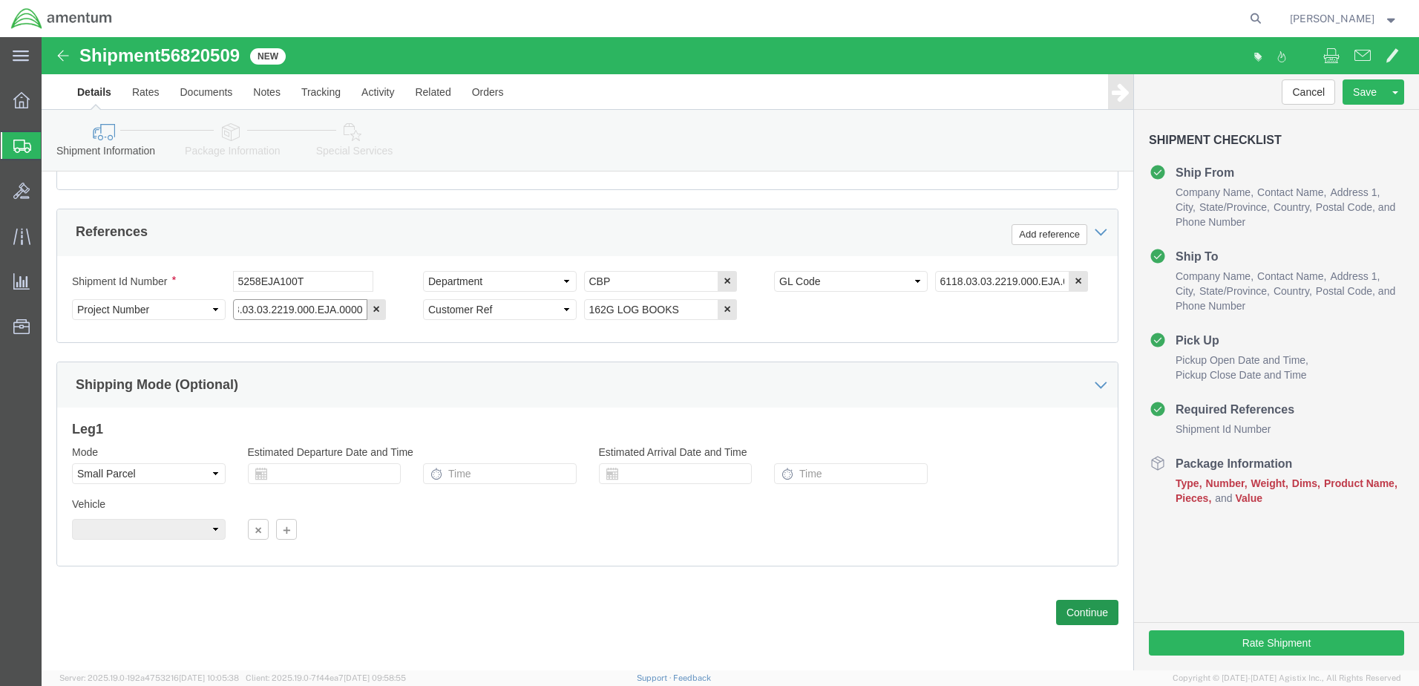
type input "6118.03.03.2219.000.EJA.0000"
click button "Continue"
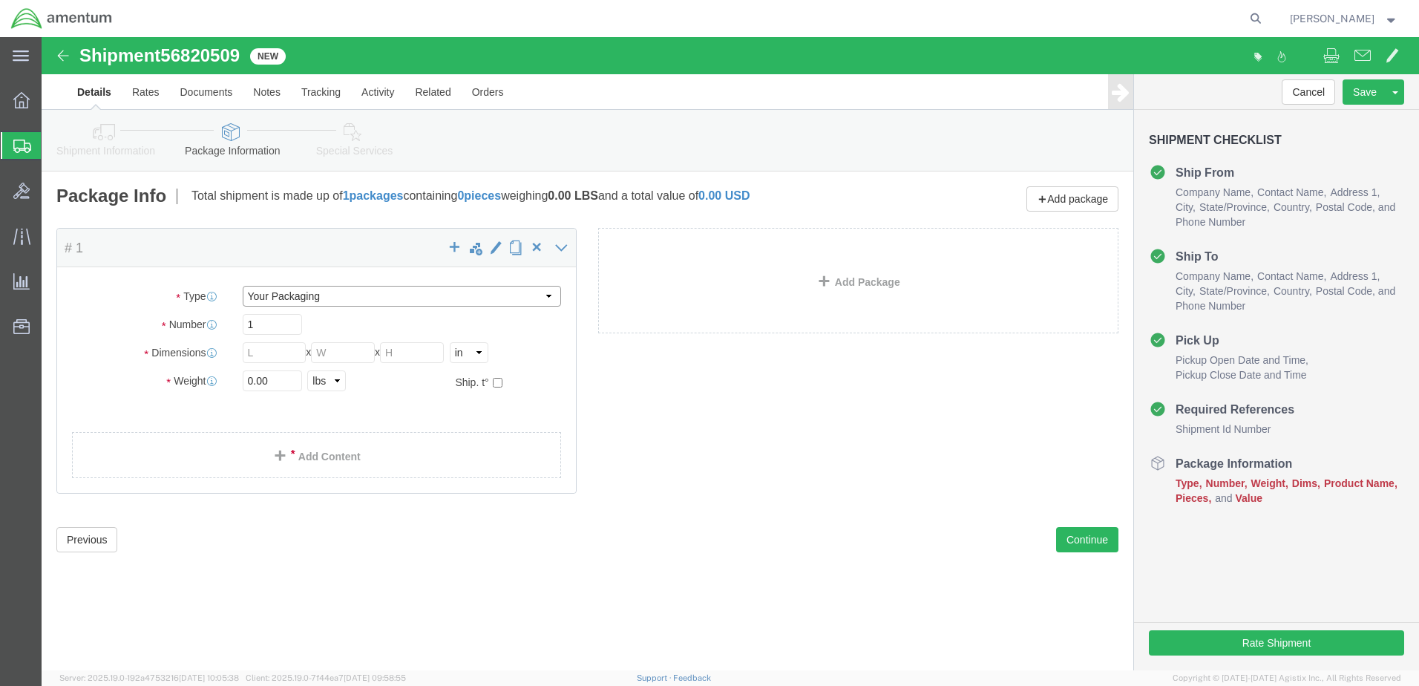
click select "Select Bale(s) Basket(s) Bolt(s) Bottle(s) Buckets Bulk Bundle(s) Can(s) Cardbo…"
select select "CBOX"
click select "Select Bale(s) Basket(s) Bolt(s) Bottle(s) Buckets Bulk Bundle(s) Can(s) Cardbo…"
click input "text"
type input "15"
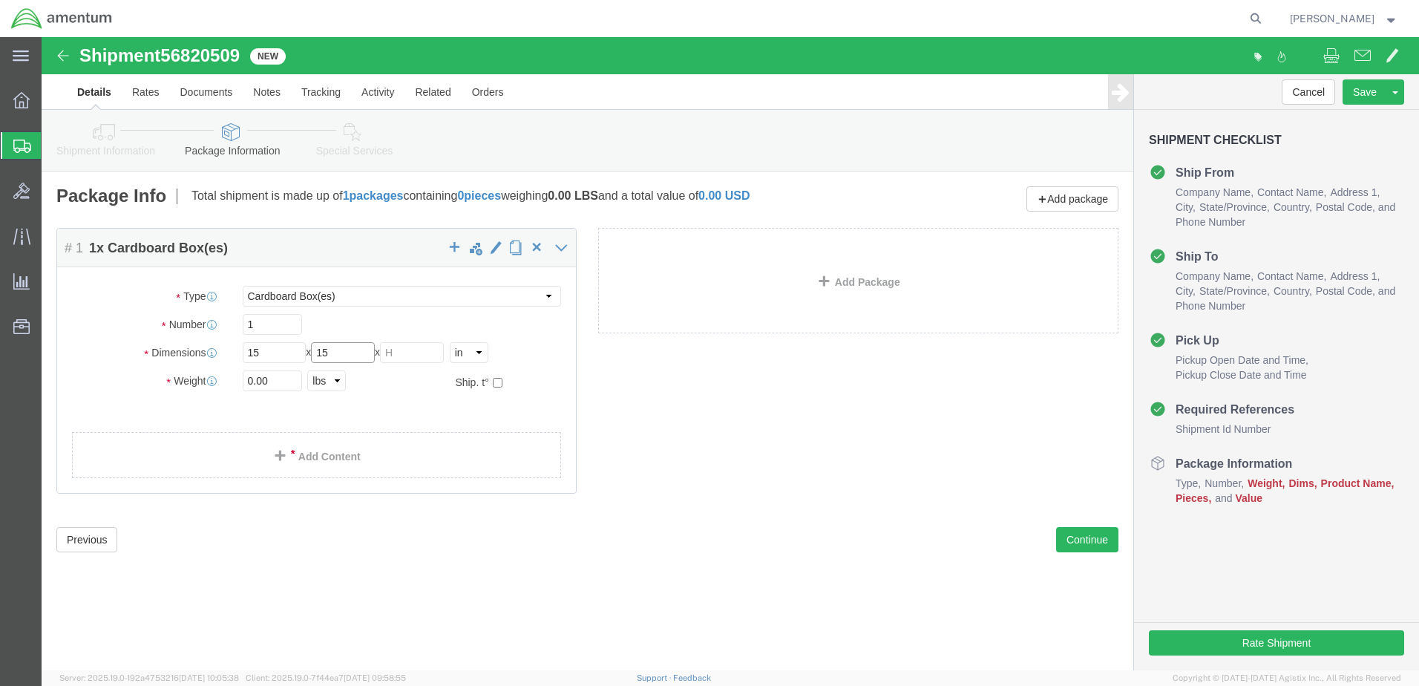
type input "15"
type input "8"
type input "21"
click link "Add Content"
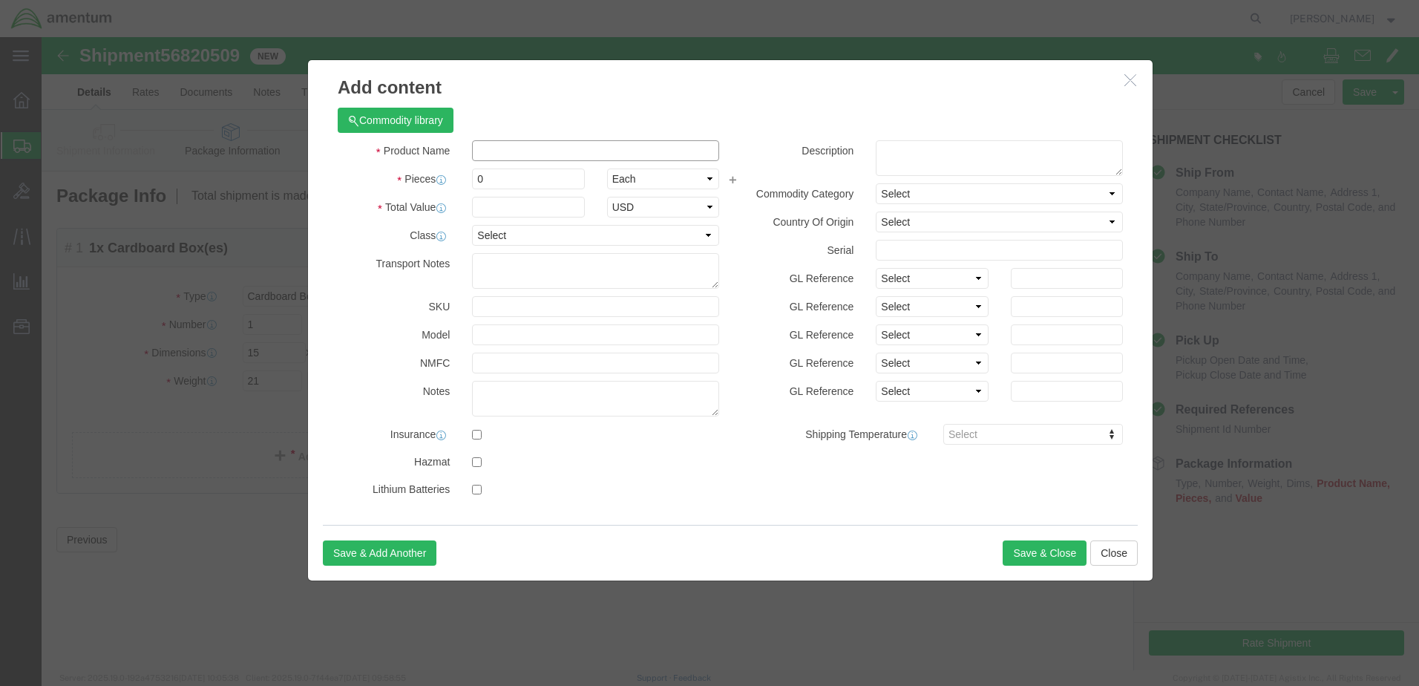
click input "text"
drag, startPoint x: 560, startPoint y: 114, endPoint x: 398, endPoint y: 88, distance: 164.4
click div "Commodity library Product Name LOG BOOKS for 162G Pieces 0 Select Bag Barrels 1…"
type input "LOG BOOKS for 162G"
click button "Commodity library"
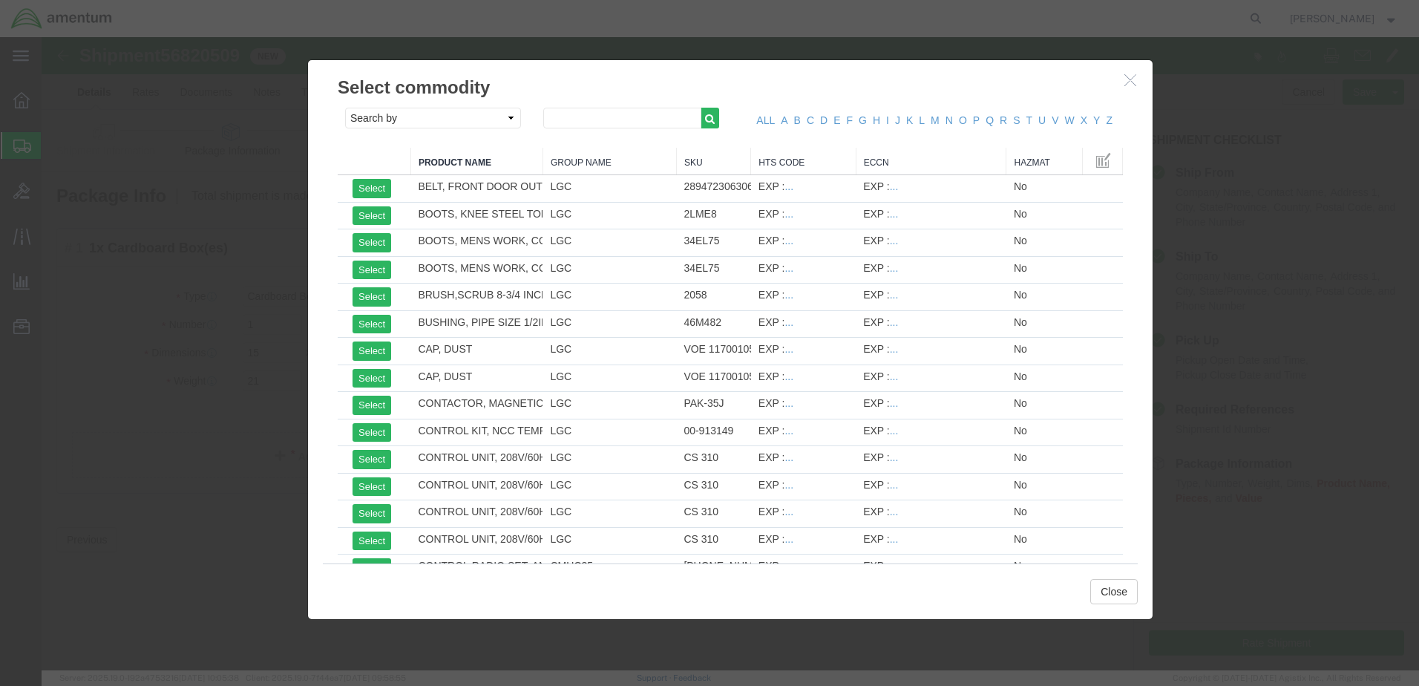
click icon "button"
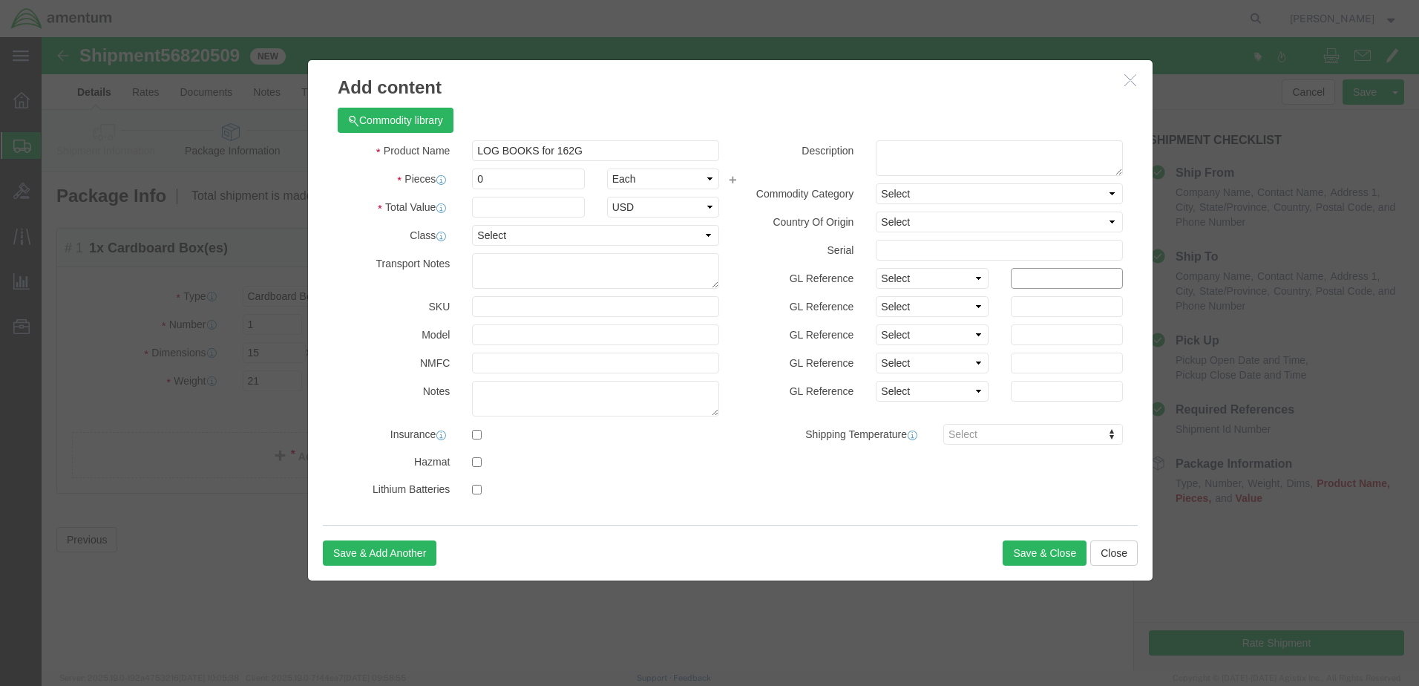
click input "text"
paste input "6118.03.03.2219.000.EJA.0000"
type input "6118.03.03.2219.000.EJA.0000"
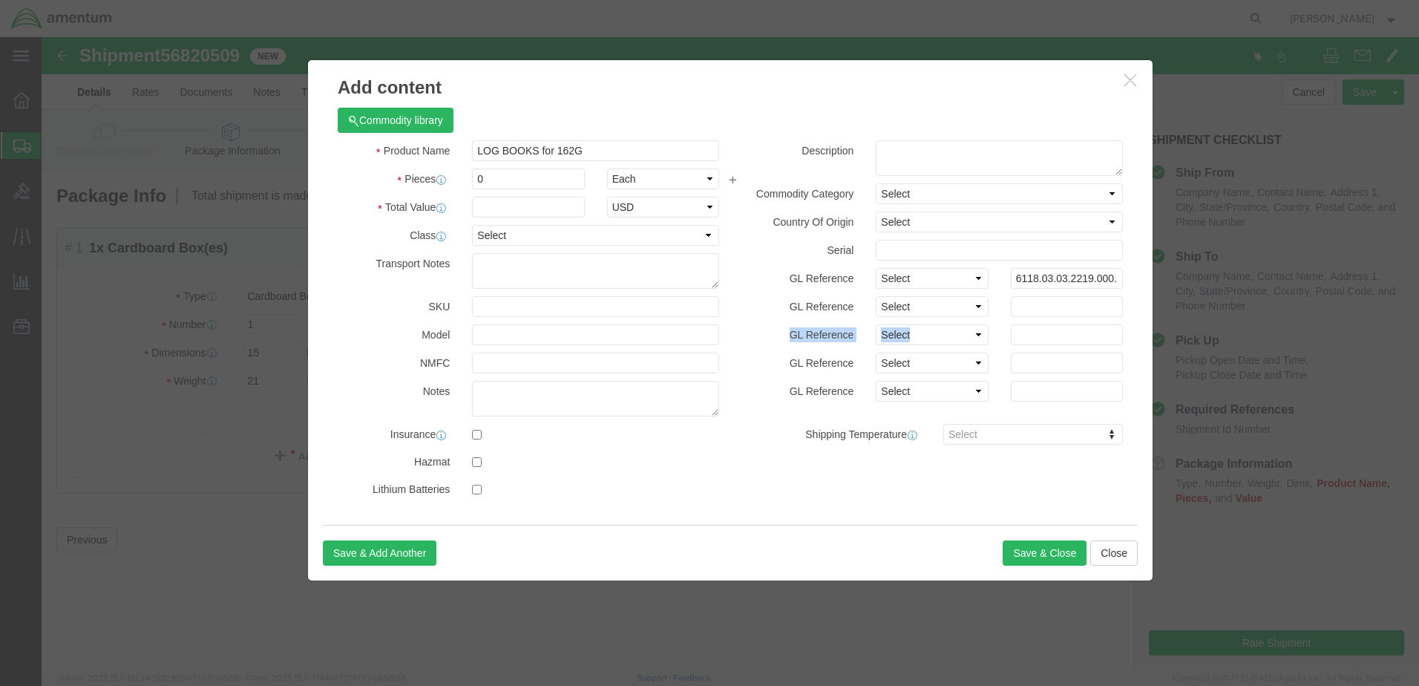
click div "GL Reference Select Account Type Activity ID Airline Appointment Number ASN Bat…"
click input "text"
paste input "6118.03.03.2219.000.EJA.0000"
type input "6118.03.03.2219.000.EJA.0000"
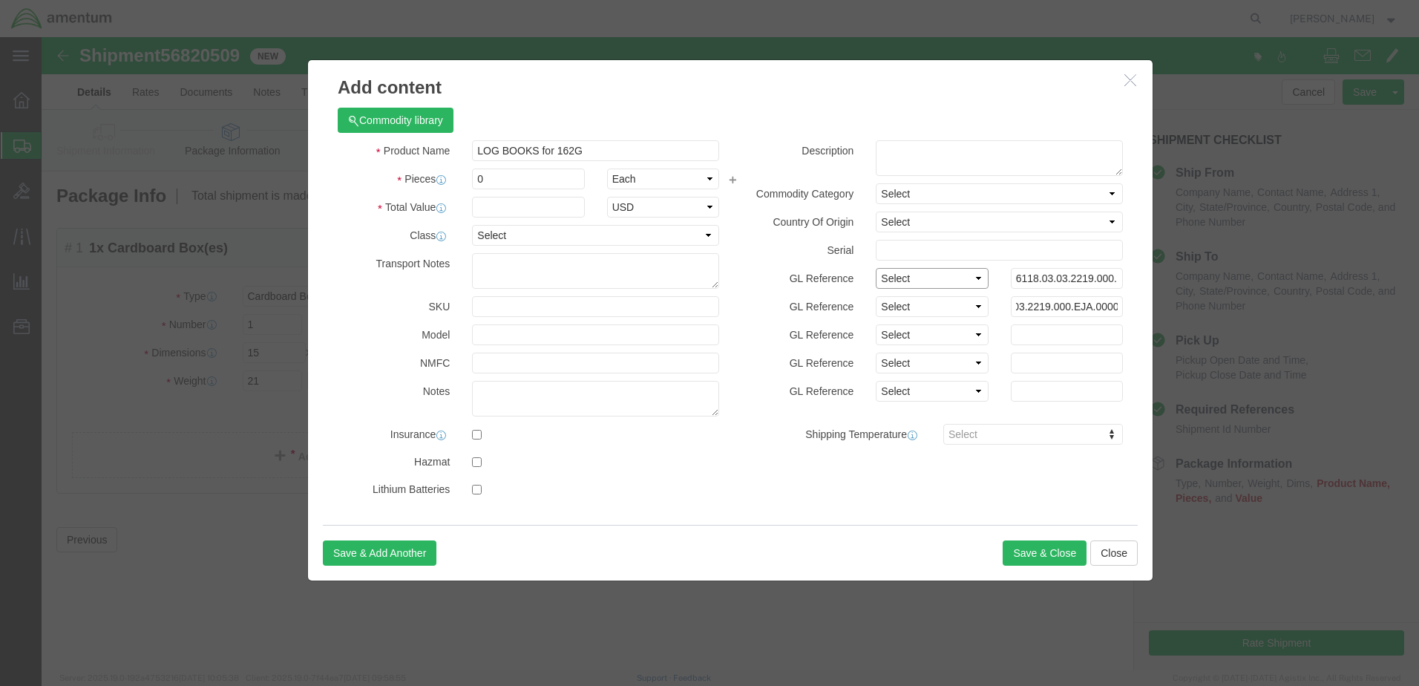
scroll to position [0, 0]
click select "Select Account Type Activity ID Airline Appointment Number ASN Batch Number Bil…"
select select "GLCD"
click select "Select Account Type Activity ID Airline Appointment Number ASN Batch Number Bil…"
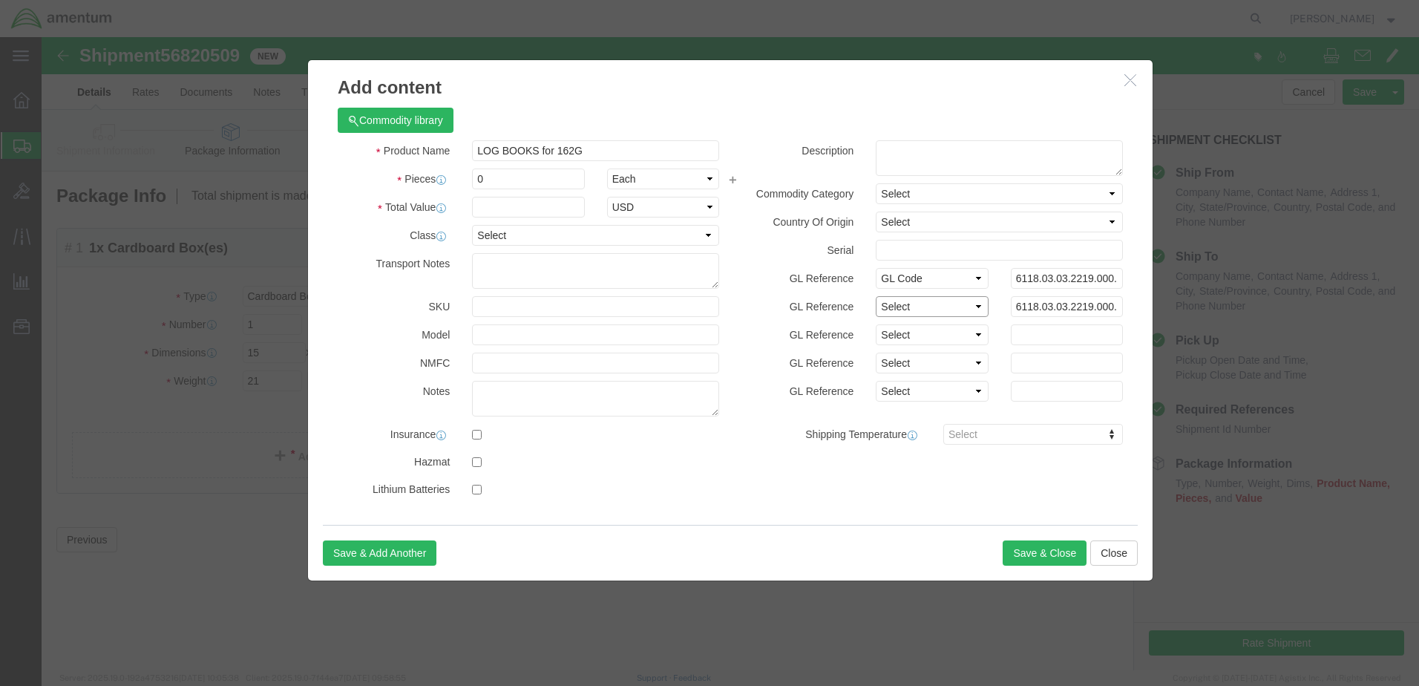
select select "PROJNUM"
click select "Select Account Type Activity ID Airline Appointment Number ASN Batch Number Bil…"
drag, startPoint x: 459, startPoint y: 144, endPoint x: 424, endPoint y: 145, distance: 34.2
click div "0"
type input "1"
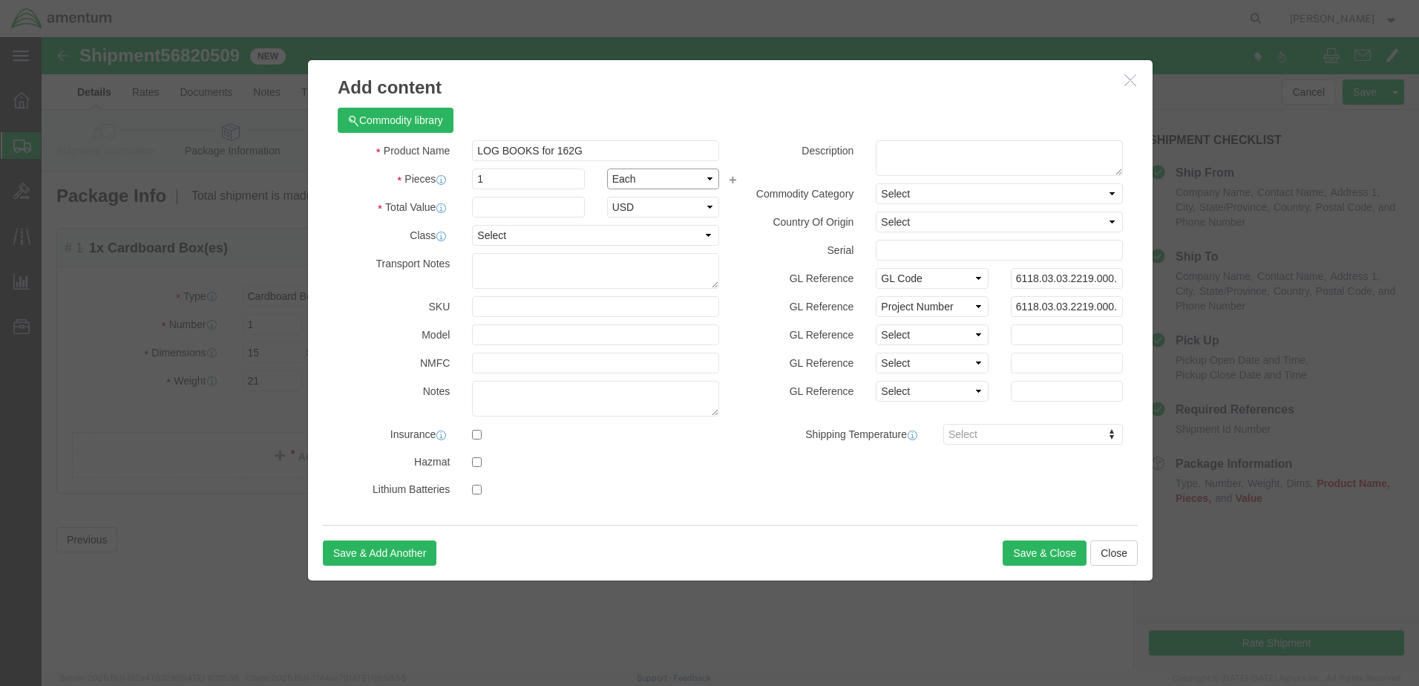
click select "Select Bag Barrels 100Board Feet Bottle Box Blister Pack Carats Can Capsule Car…"
select select "CASE"
click select "Select Bag Barrels 100Board Feet Bottle Box Blister Pack Carats Can Capsule Car…"
click input "text"
type input "500.00"
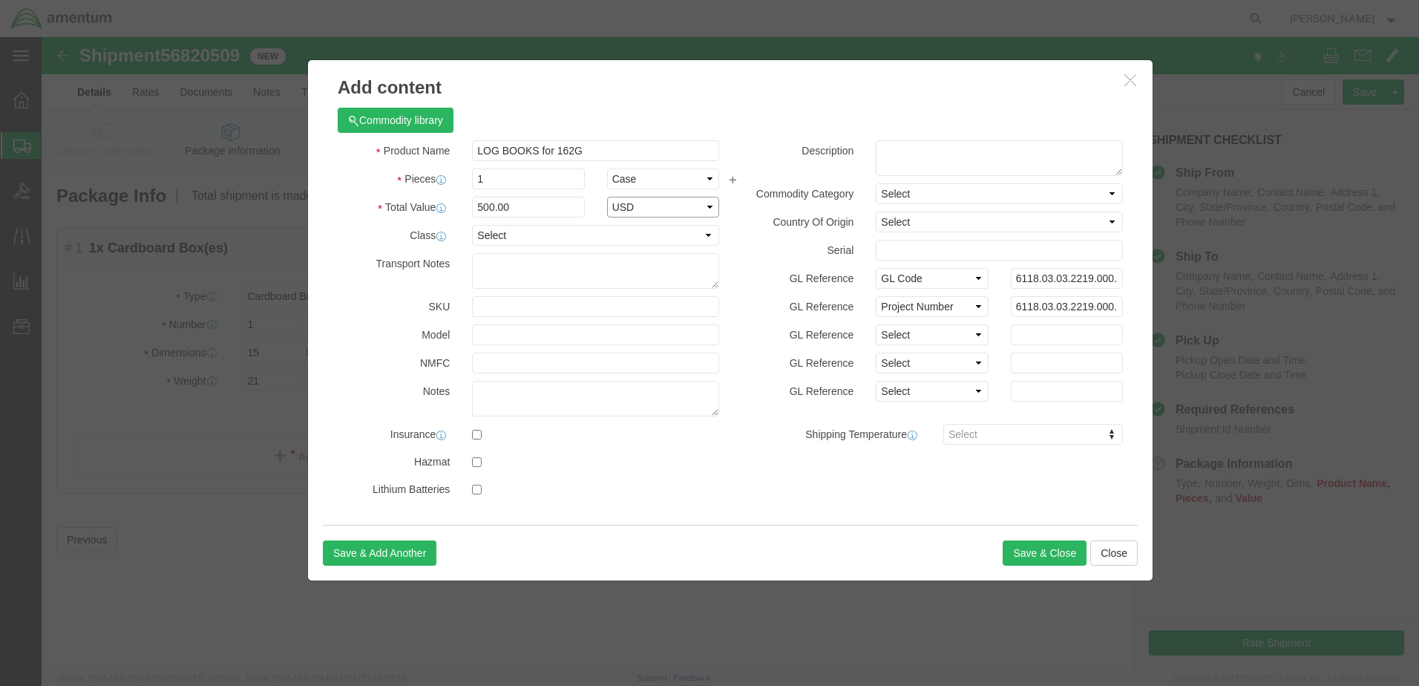
select select "USD"
drag, startPoint x: 474, startPoint y: 170, endPoint x: 461, endPoint y: 280, distance: 111.4
click div "Total Value 500.00 Select ADP AED AFN ALL AMD AOA ARS ATS AUD AWG AZN BAM BBD B…"
type input "100.00"
select select "70"
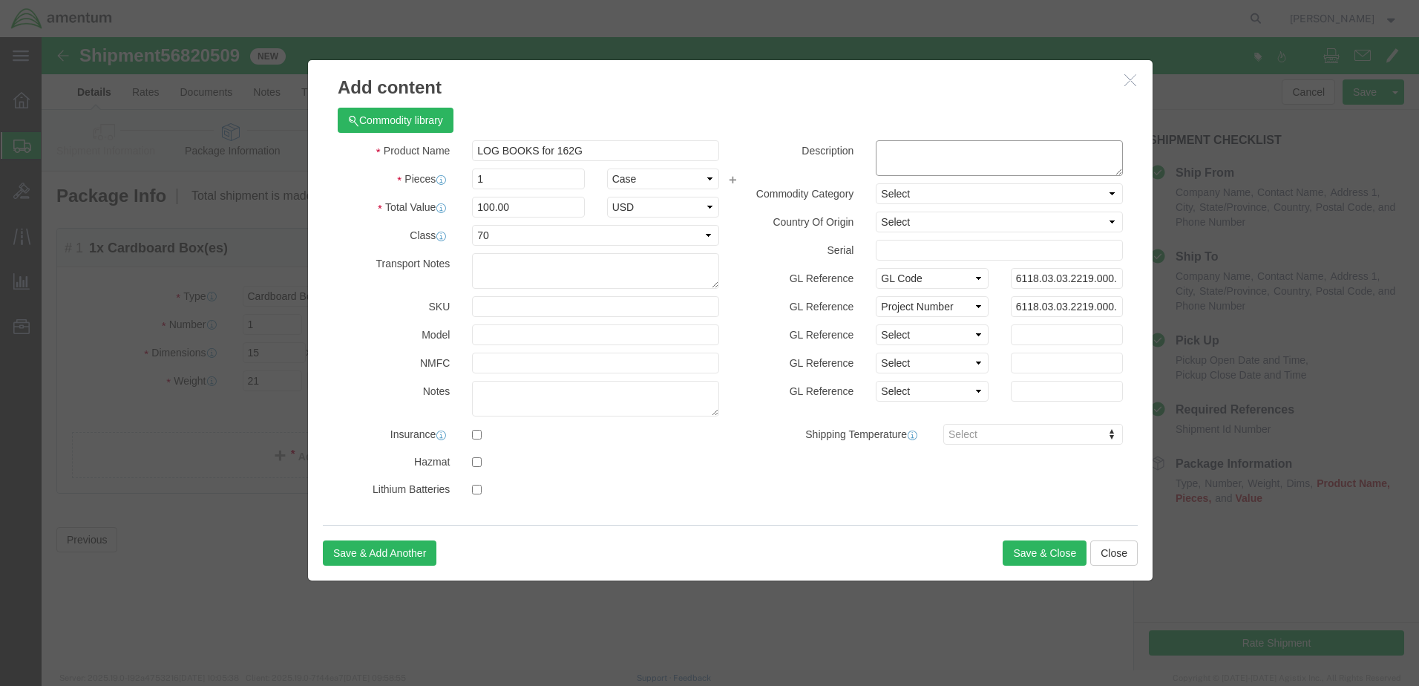
click textarea
drag, startPoint x: 565, startPoint y: 112, endPoint x: 369, endPoint y: 111, distance: 196.6
click div "Product Name LOG BOOKS for 162G"
click textarea
paste textarea "LOG BOOKS for 162G"
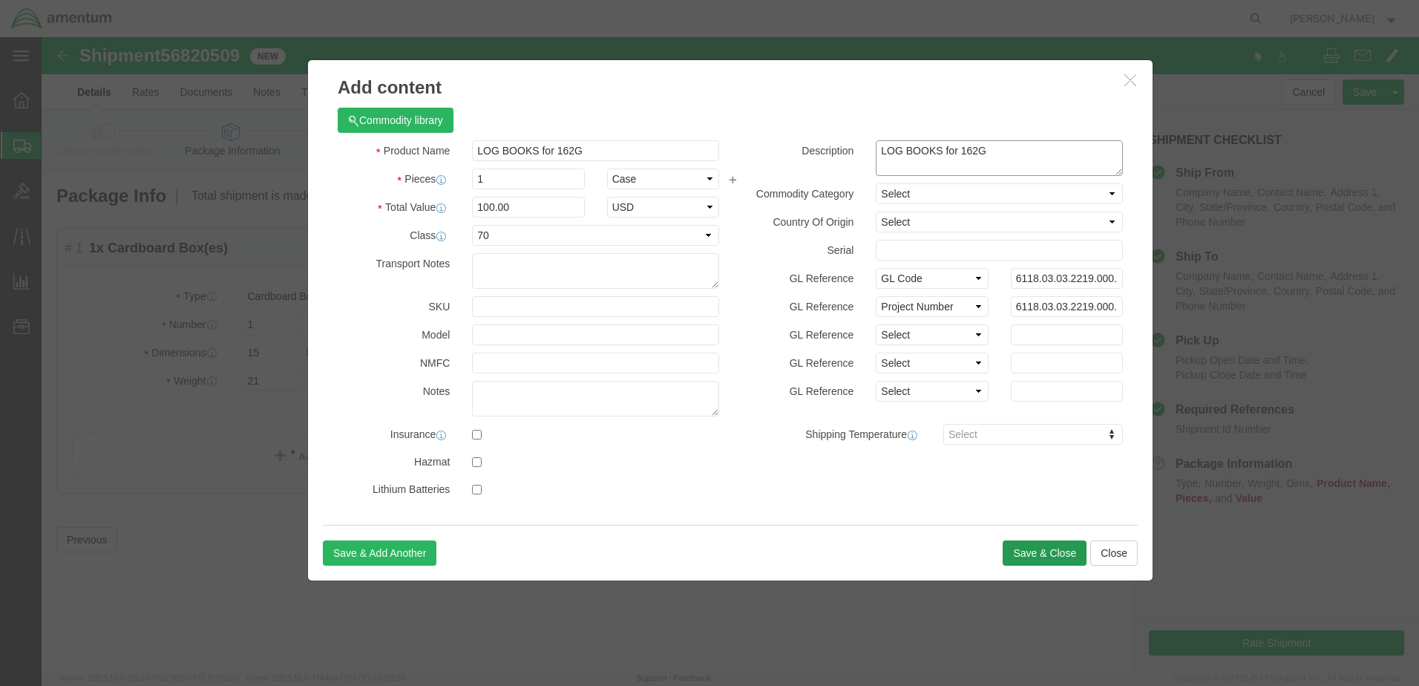
type textarea "LOG BOOKS for 162G"
drag, startPoint x: 1003, startPoint y: 519, endPoint x: 1003, endPoint y: 508, distance: 10.4
click button "Save & Close"
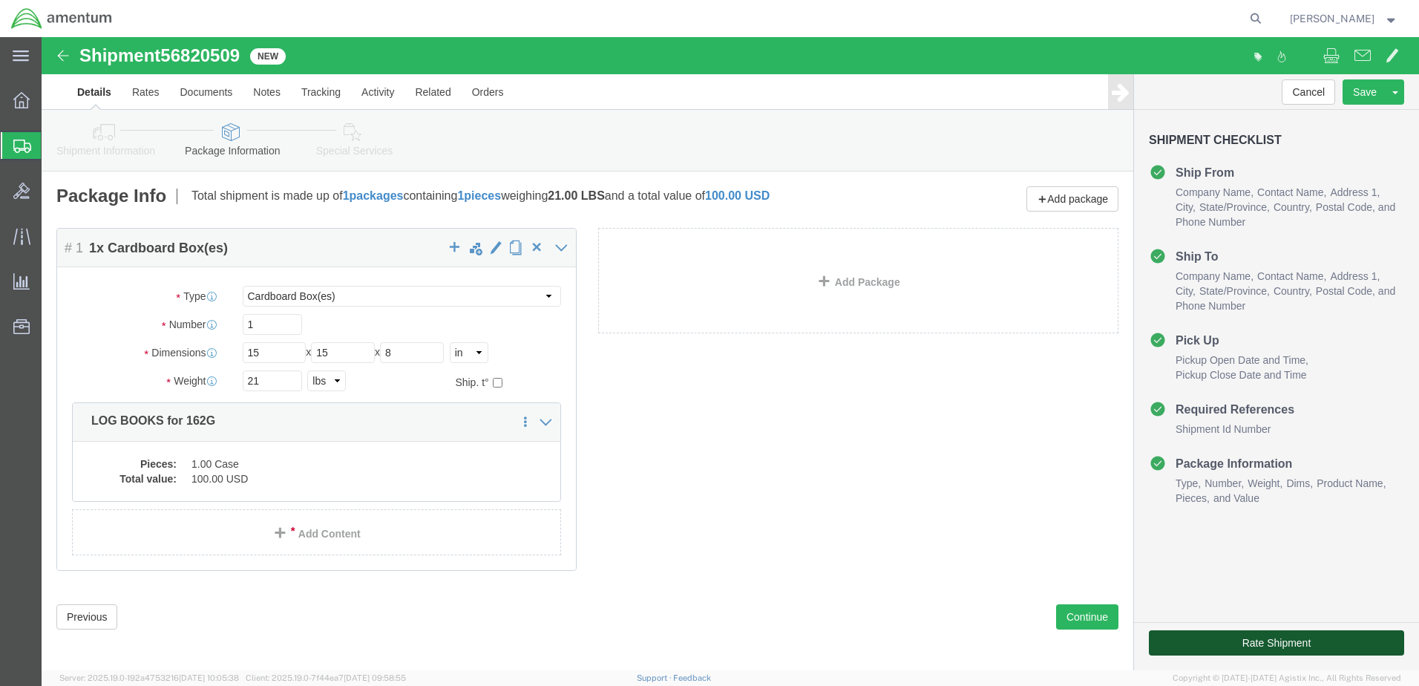
click button "Rate Shipment"
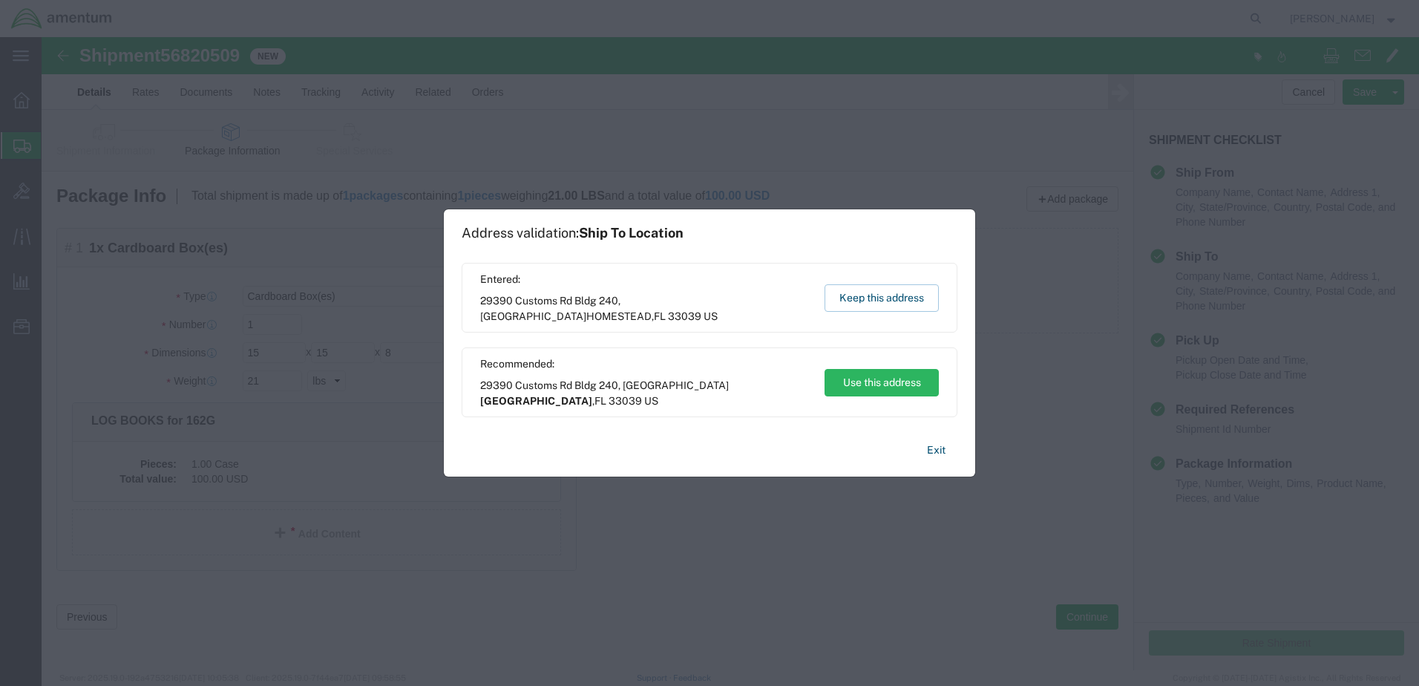
click at [528, 392] on span "29390 Customs Rd Bldg 240, [GEOGRAPHIC_DATA] US" at bounding box center [645, 393] width 330 height 31
click at [864, 392] on button "Use this address" at bounding box center [881, 382] width 114 height 27
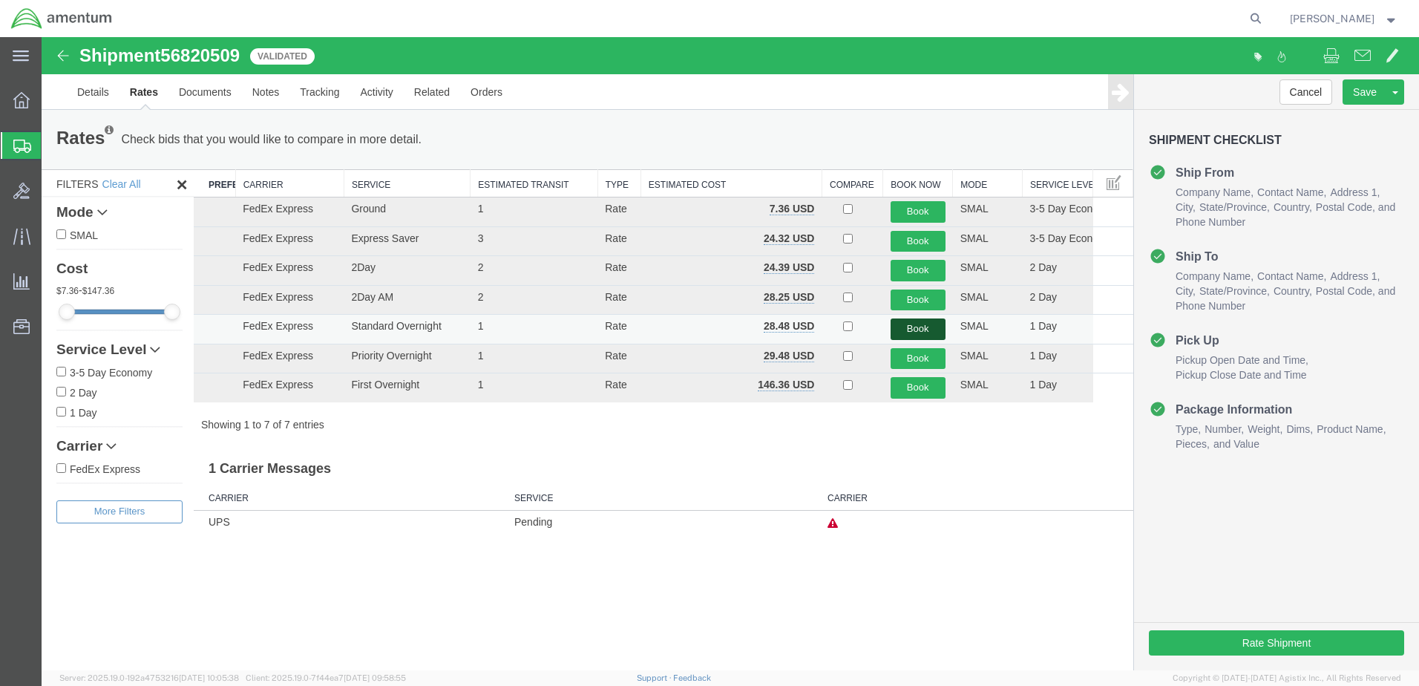
drag, startPoint x: 924, startPoint y: 328, endPoint x: 860, endPoint y: 338, distance: 65.3
click at [856, 338] on tr "FedEx Express Standard Overnight 1 Rate 28.48 USD Book SMAL 1 Day" at bounding box center [663, 330] width 939 height 30
click at [905, 357] on button "Book" at bounding box center [917, 359] width 55 height 22
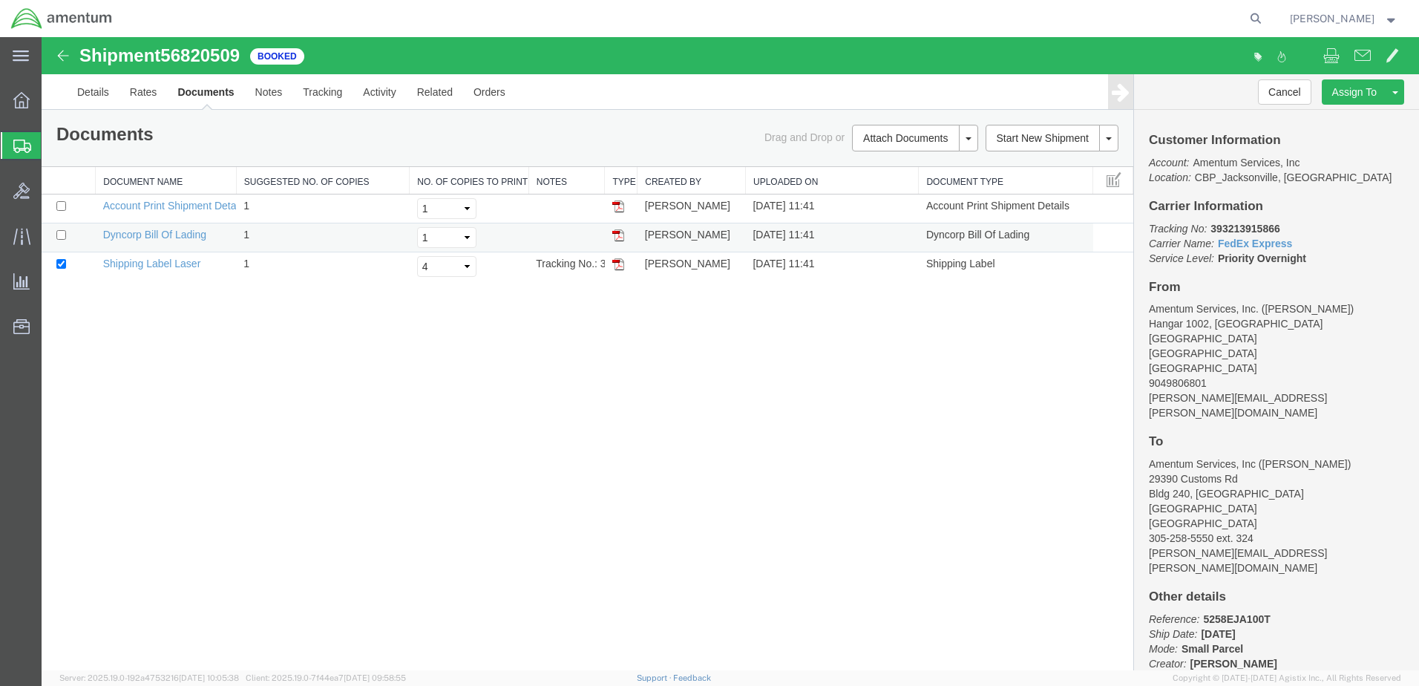
click at [56, 231] on td at bounding box center [69, 237] width 54 height 29
click at [59, 234] on input "checkbox" at bounding box center [61, 235] width 10 height 10
checkbox input "true"
click at [467, 264] on select "Select 1 2 3 4 5" at bounding box center [446, 266] width 59 height 21
select select "1"
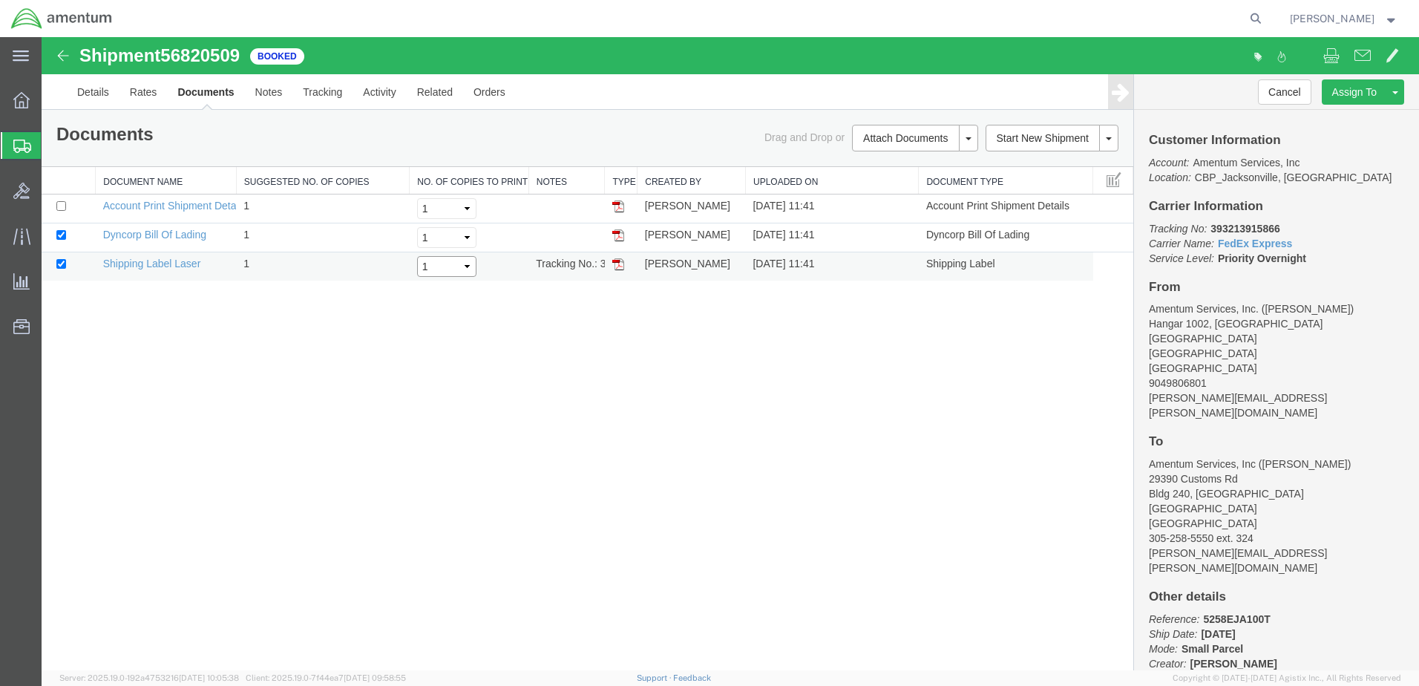
click at [417, 256] on select "Select 1 2 3 4 5" at bounding box center [446, 266] width 59 height 21
click at [464, 266] on select "Select 1 2 3 4 5" at bounding box center [446, 266] width 59 height 21
click at [536, 329] on div "Shipment 56820509 3 of 3 Booked Details Rates Documents Notes Tracking Activity…" at bounding box center [730, 353] width 1377 height 633
click at [879, 165] on link "Print Documents" at bounding box center [912, 163] width 129 height 22
